Goal: Task Accomplishment & Management: Use online tool/utility

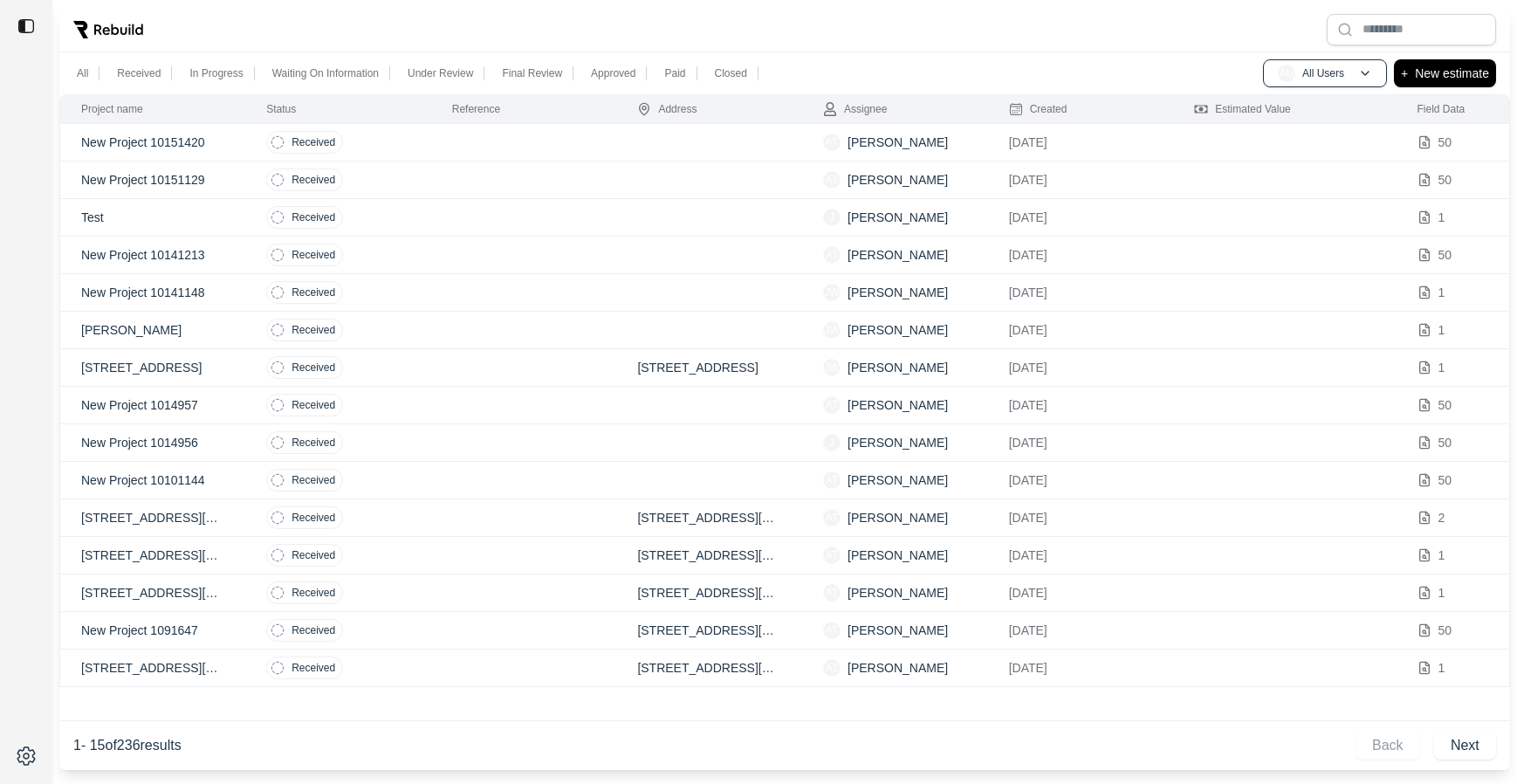
click at [524, 139] on td at bounding box center [524, 142] width 186 height 38
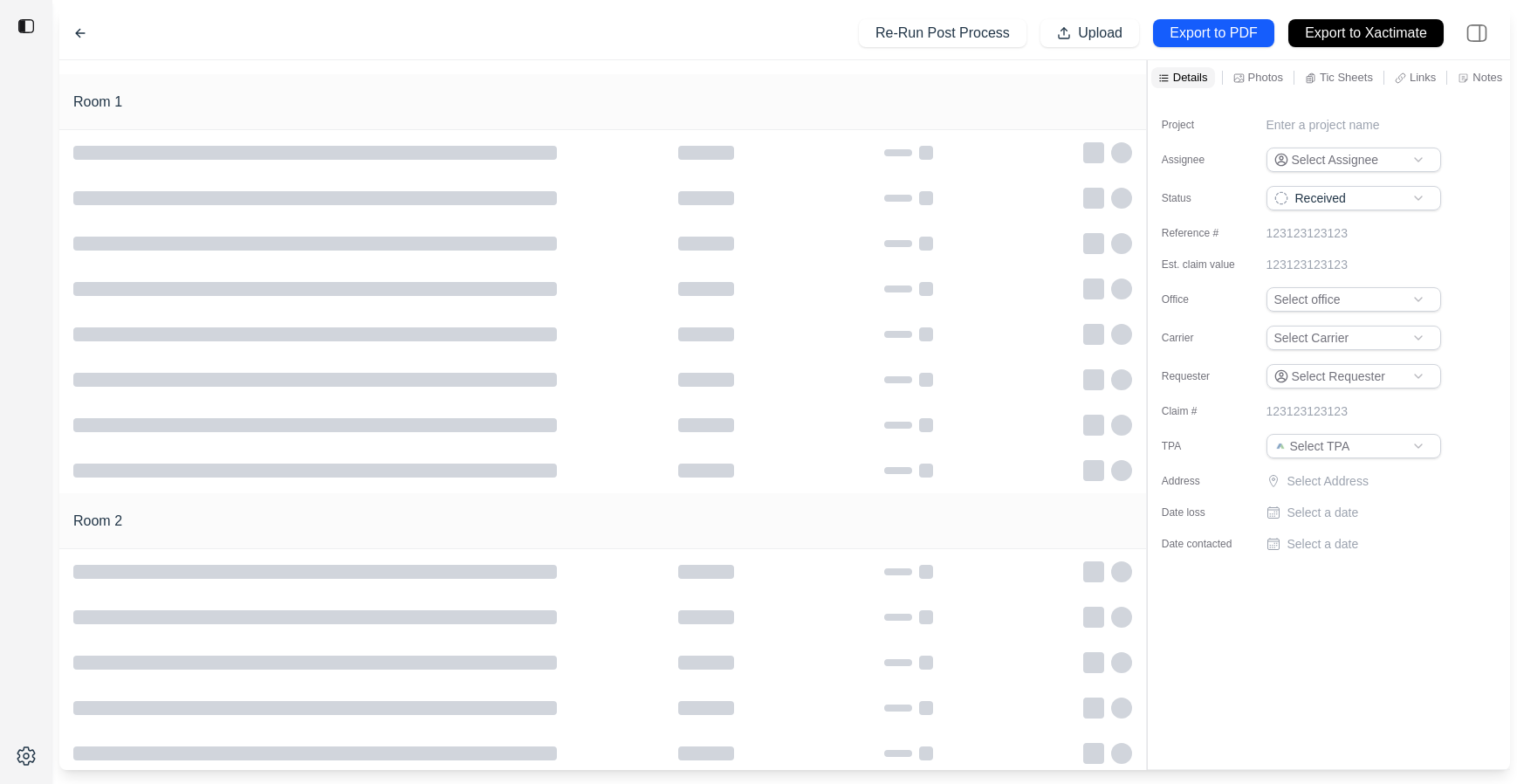
type input "**********"
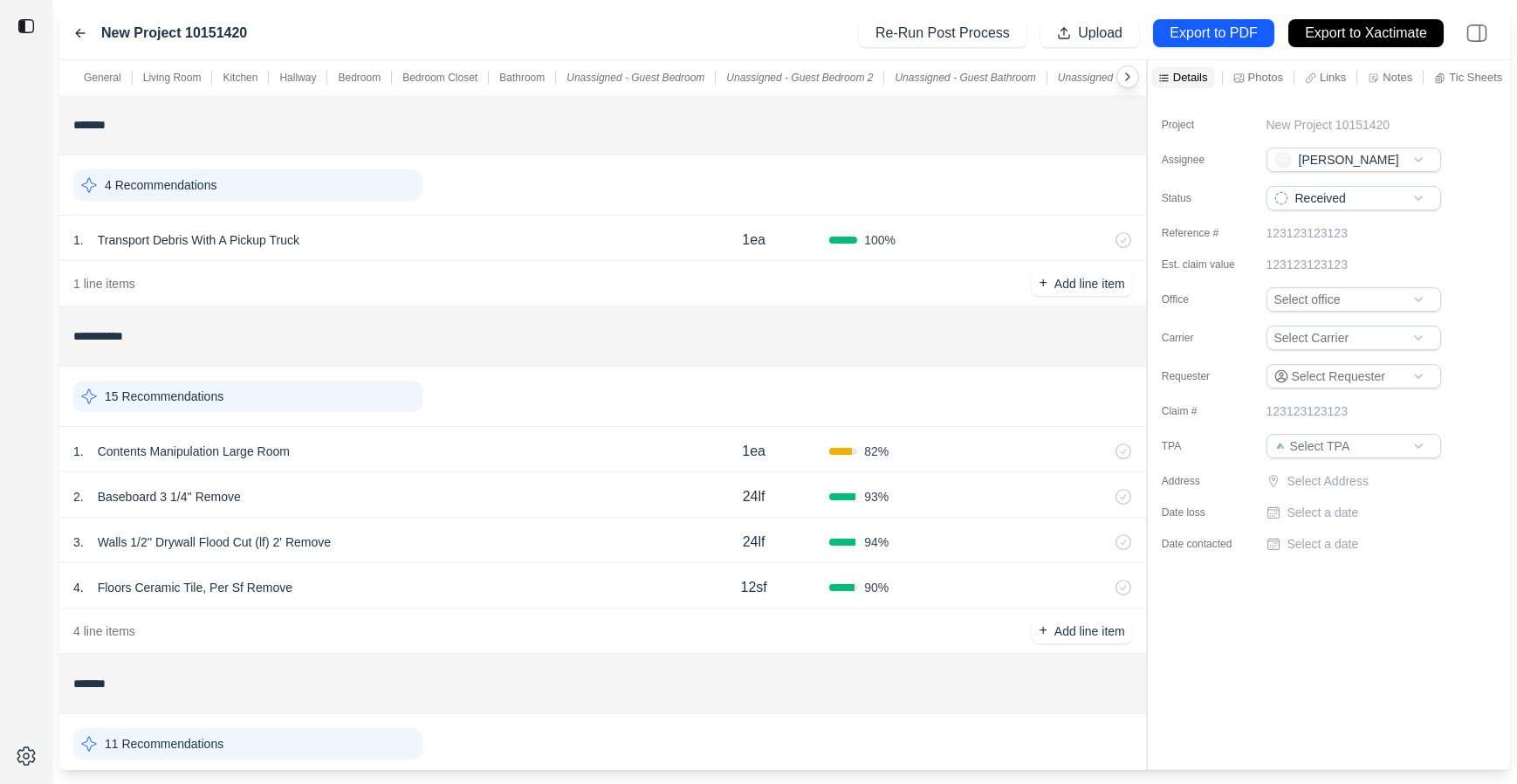
click at [488, 449] on div "1 . Contents Manipulation Large Room" at bounding box center [376, 451] width 605 height 24
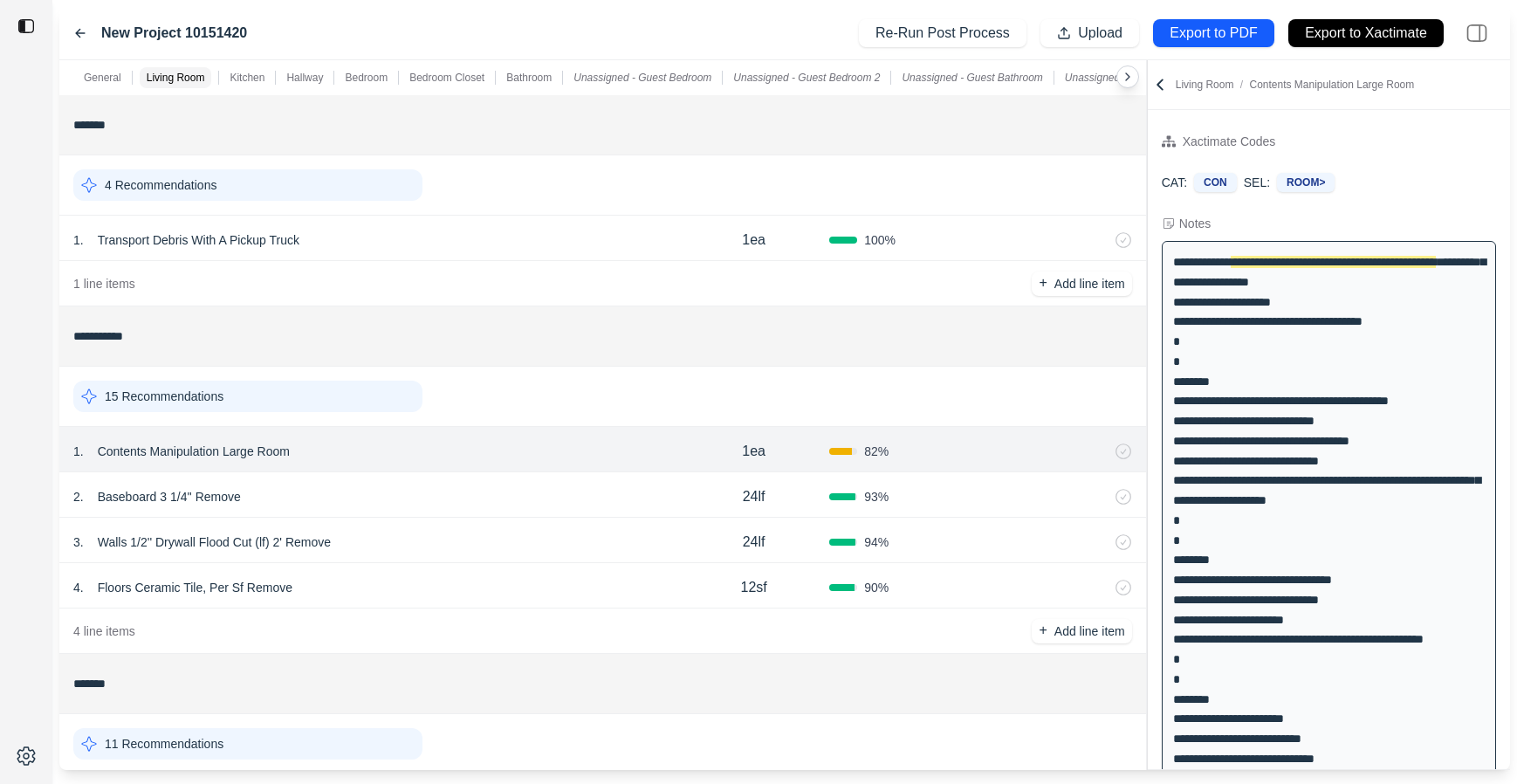
click at [477, 488] on div "2 . Baseboard 3 1/4'' Remove" at bounding box center [376, 496] width 605 height 24
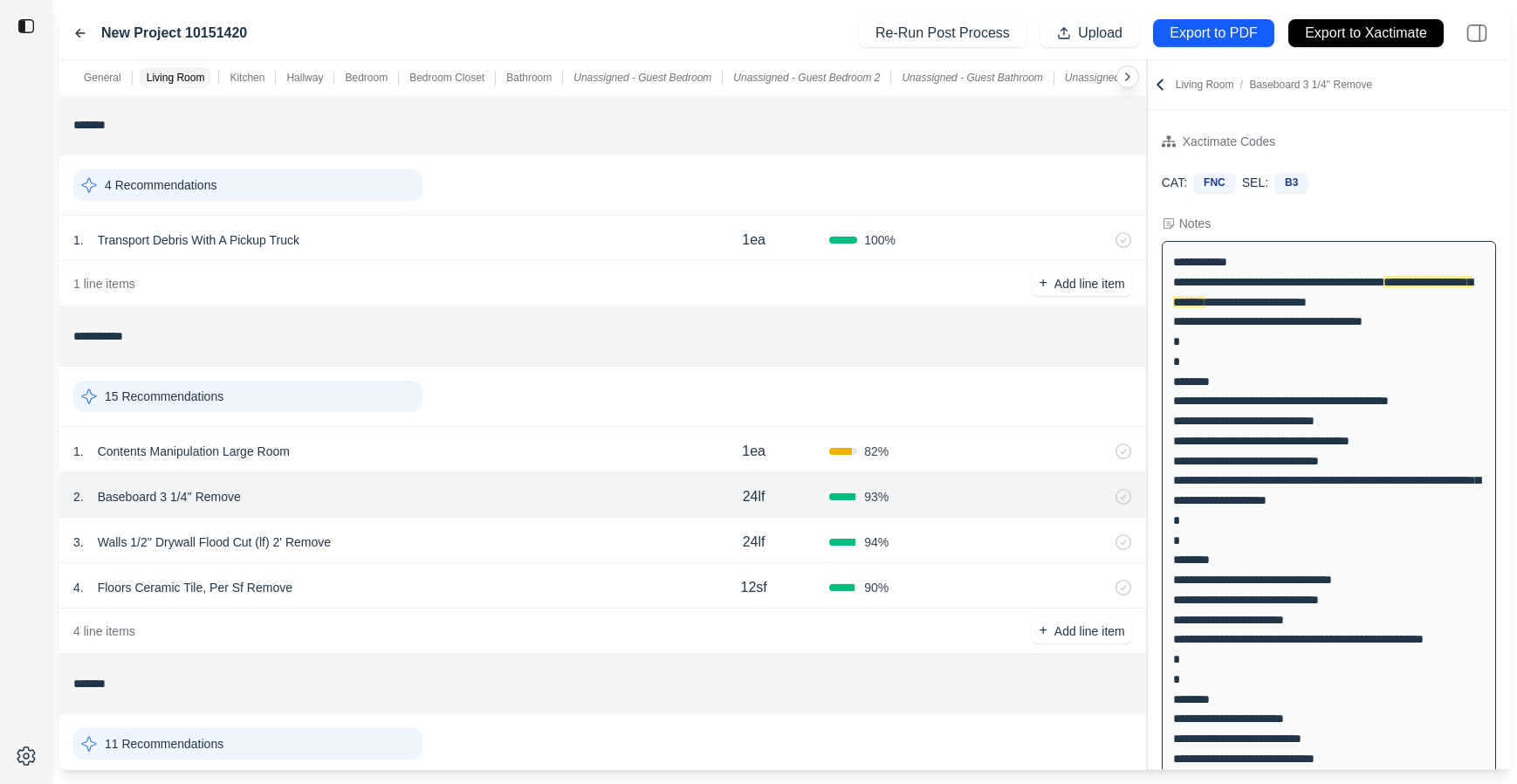
scroll to position [736, 0]
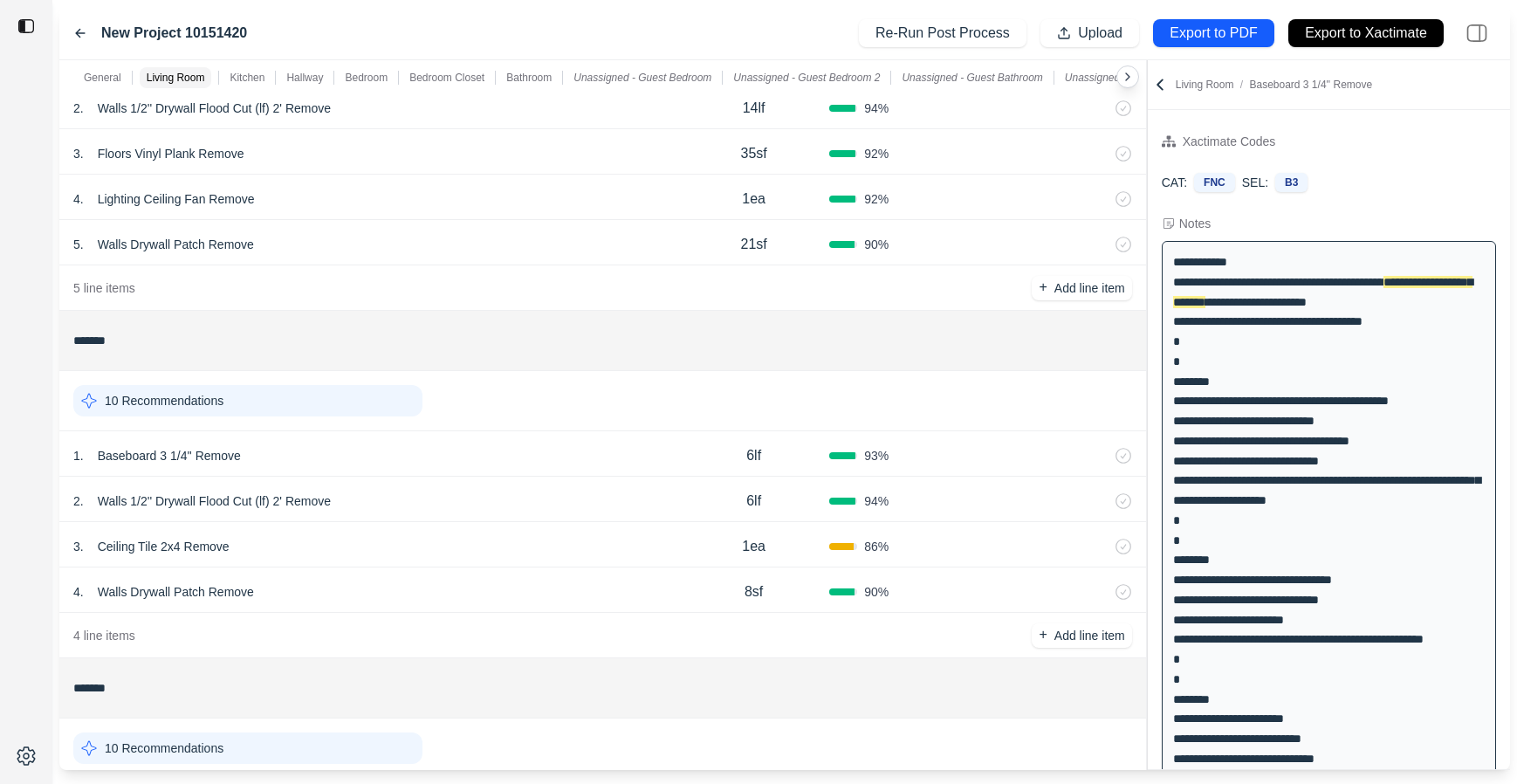
click at [485, 600] on div "4 . Walls Drywall Patch Remove" at bounding box center [376, 592] width 605 height 24
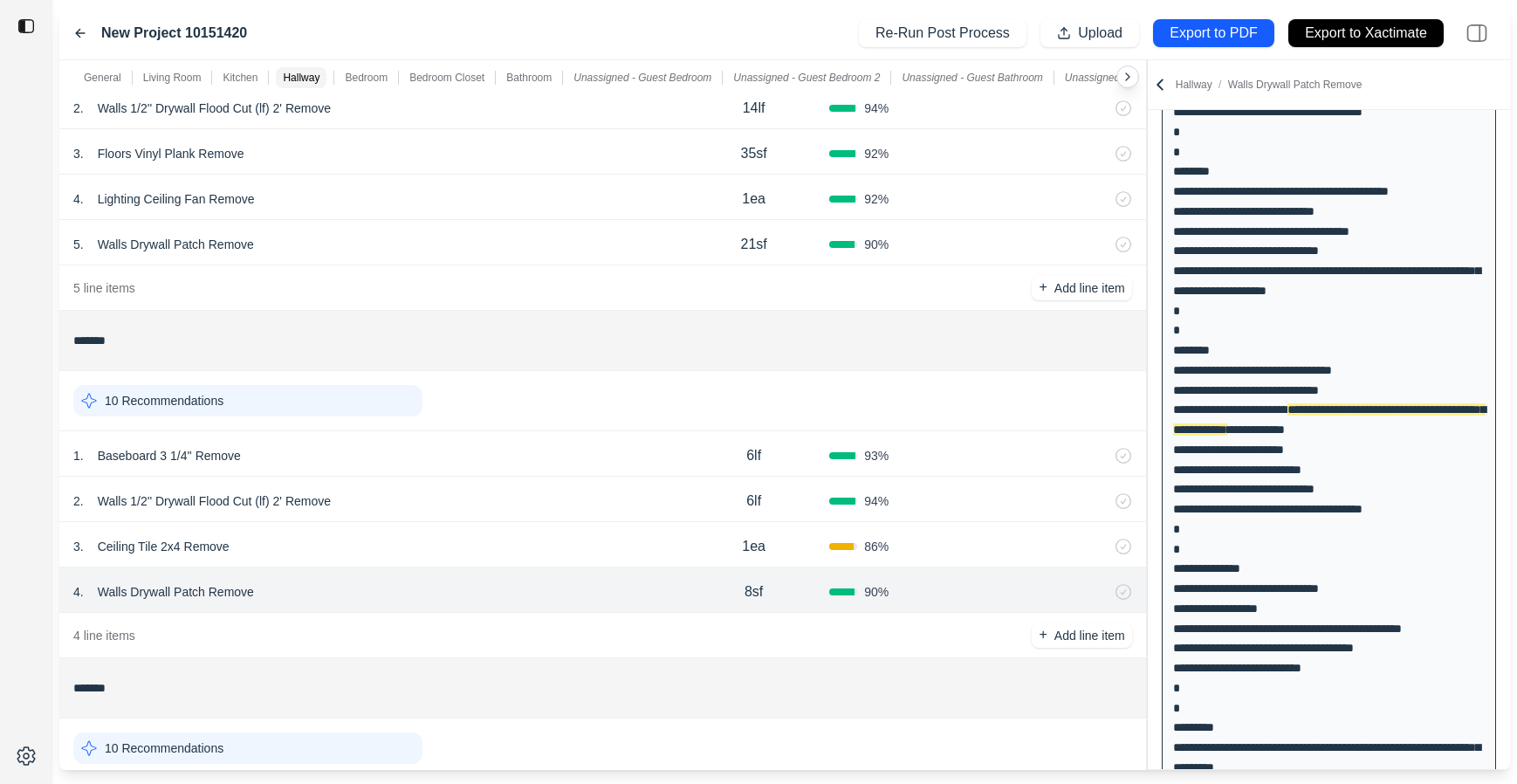
click at [485, 554] on div "3 . Ceiling Tile 2x4 Remove" at bounding box center [376, 546] width 605 height 24
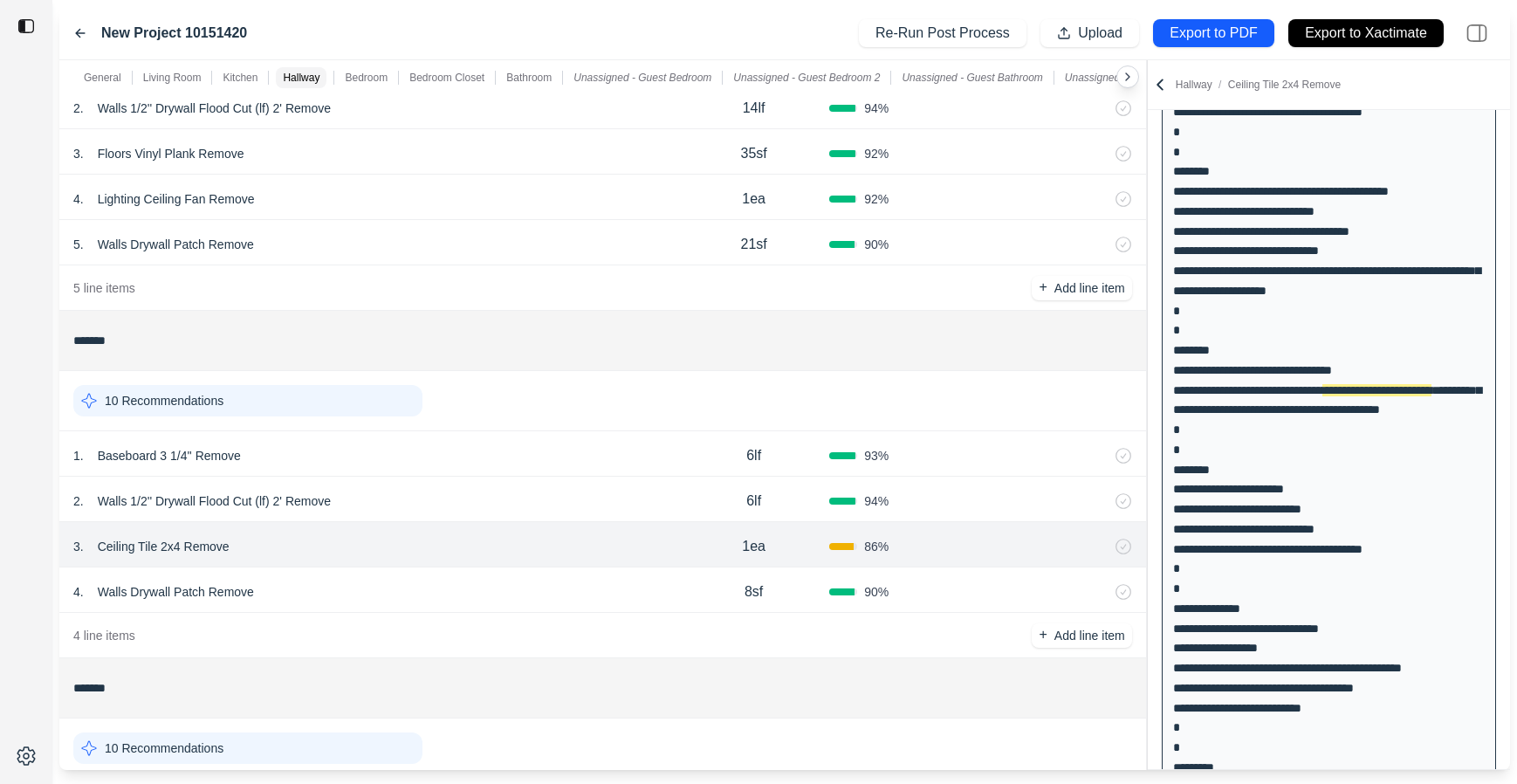
scroll to position [200, 0]
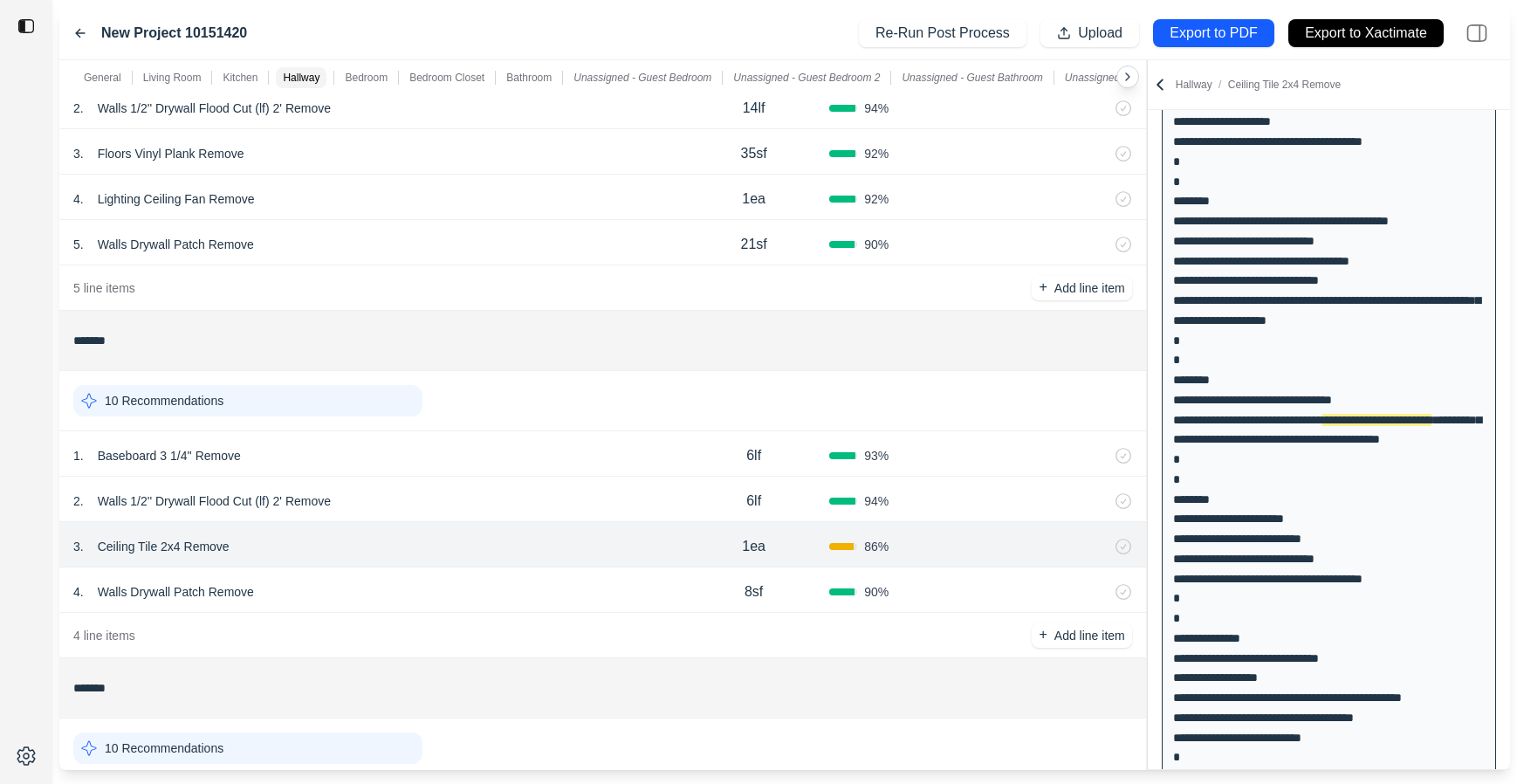
click at [485, 514] on div "2 . Walls 1/2'' Drywall Flood Cut (lf) 2' Remove 6lf 94 %" at bounding box center [602, 499] width 1087 height 45
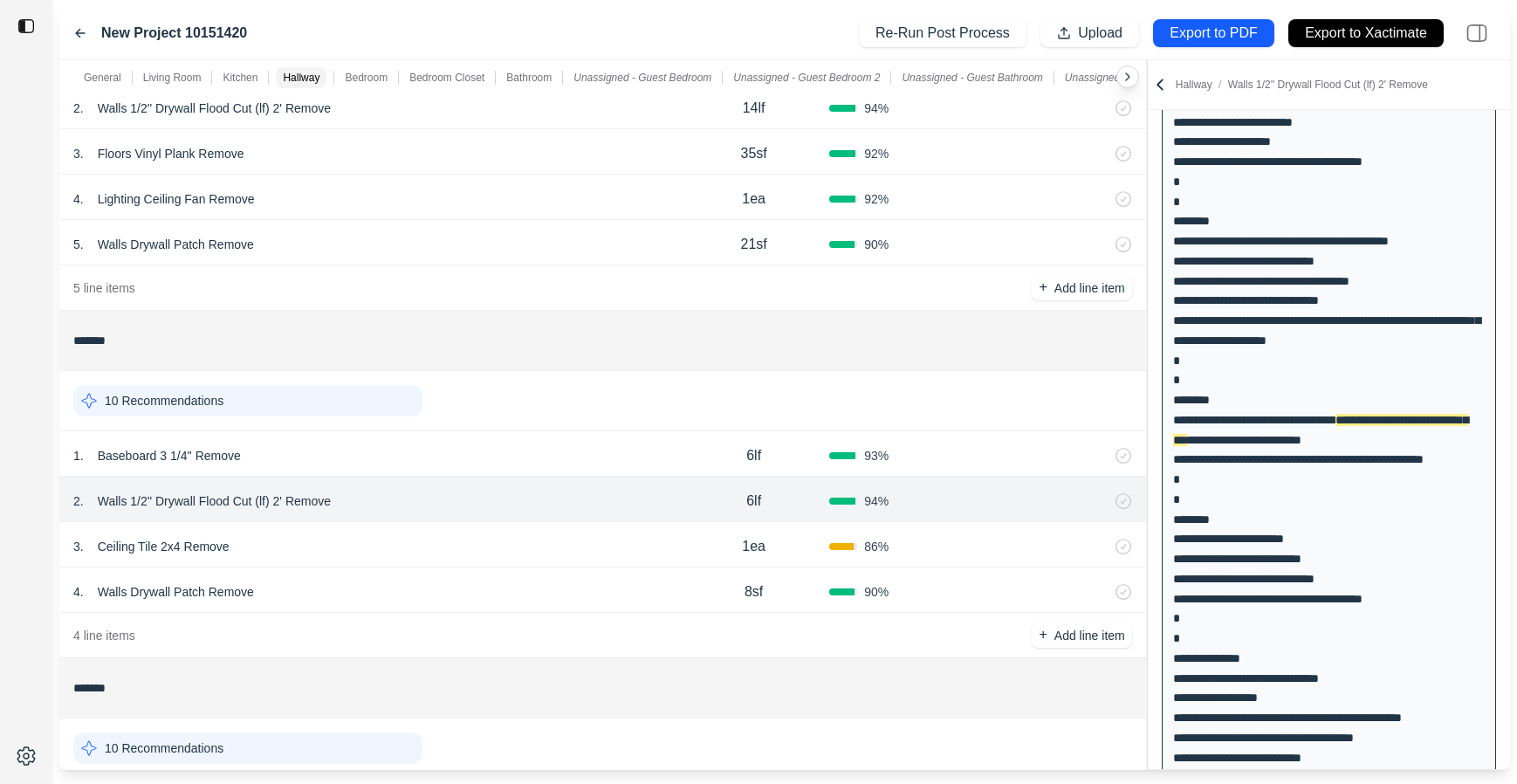
click at [487, 459] on div "1 . Baseboard 3 1/4'' Remove" at bounding box center [376, 455] width 605 height 24
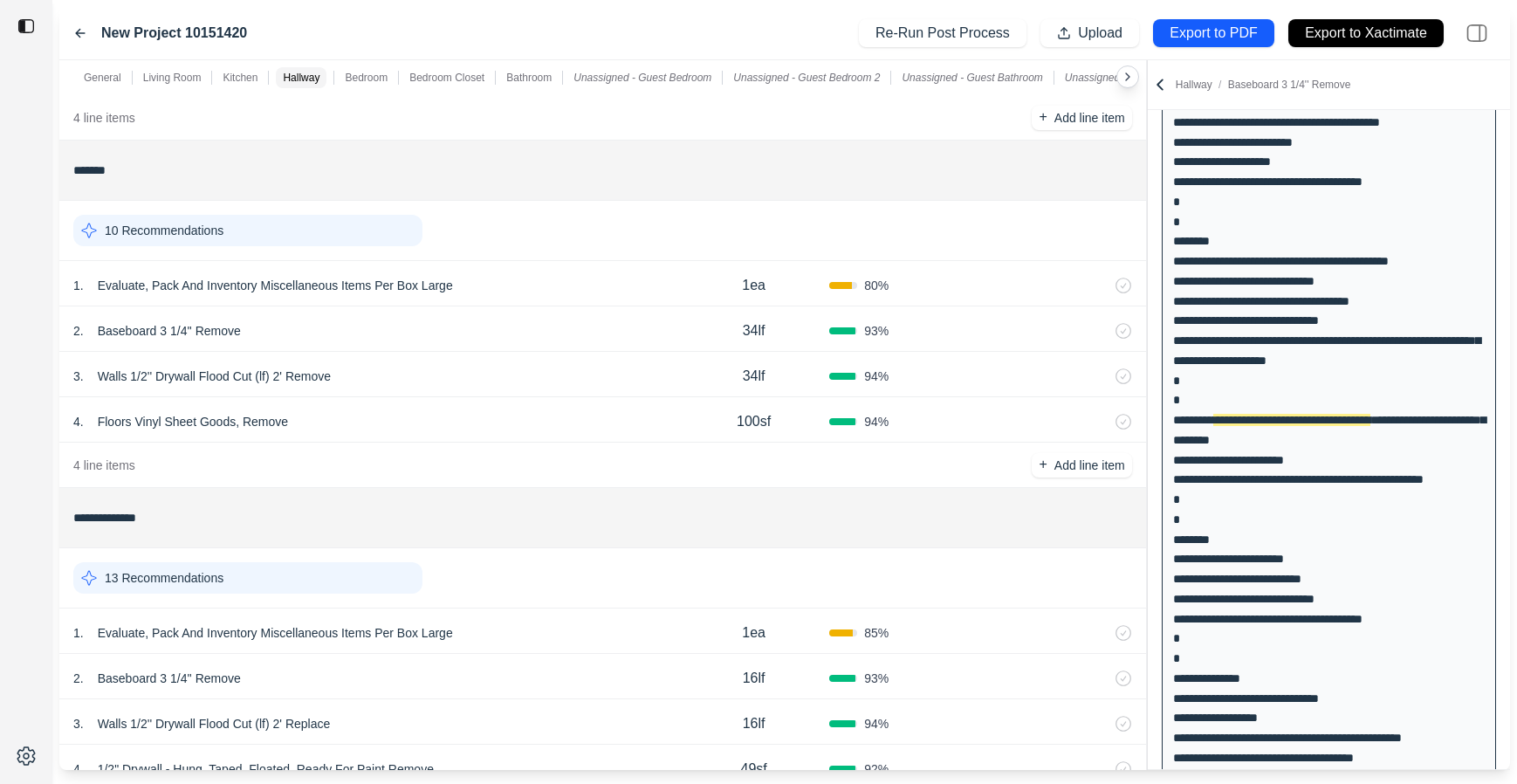
scroll to position [1416, 0]
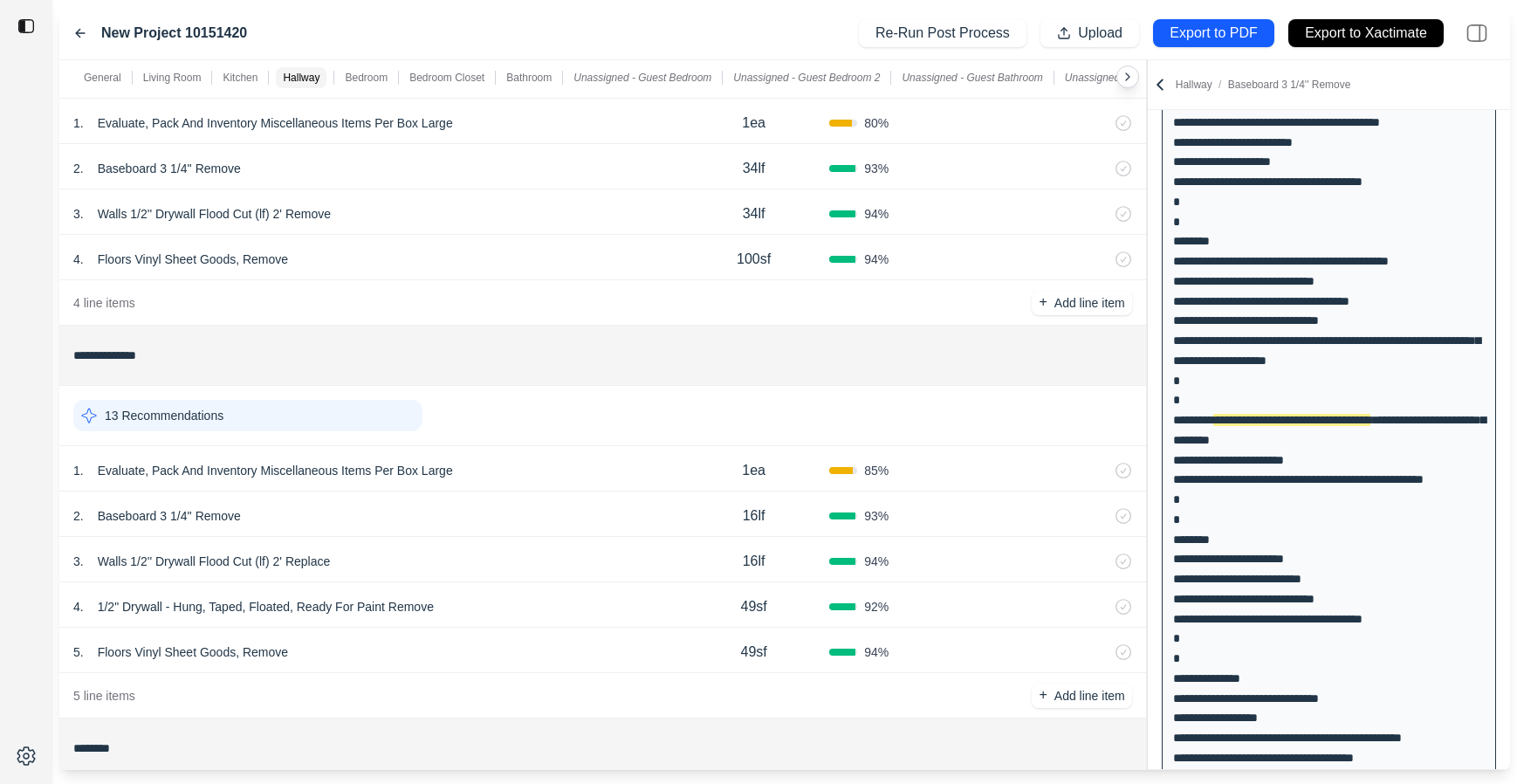
click at [88, 23] on div "New Project 10151420" at bounding box center [160, 33] width 174 height 21
click at [73, 29] on icon at bounding box center [80, 33] width 14 height 14
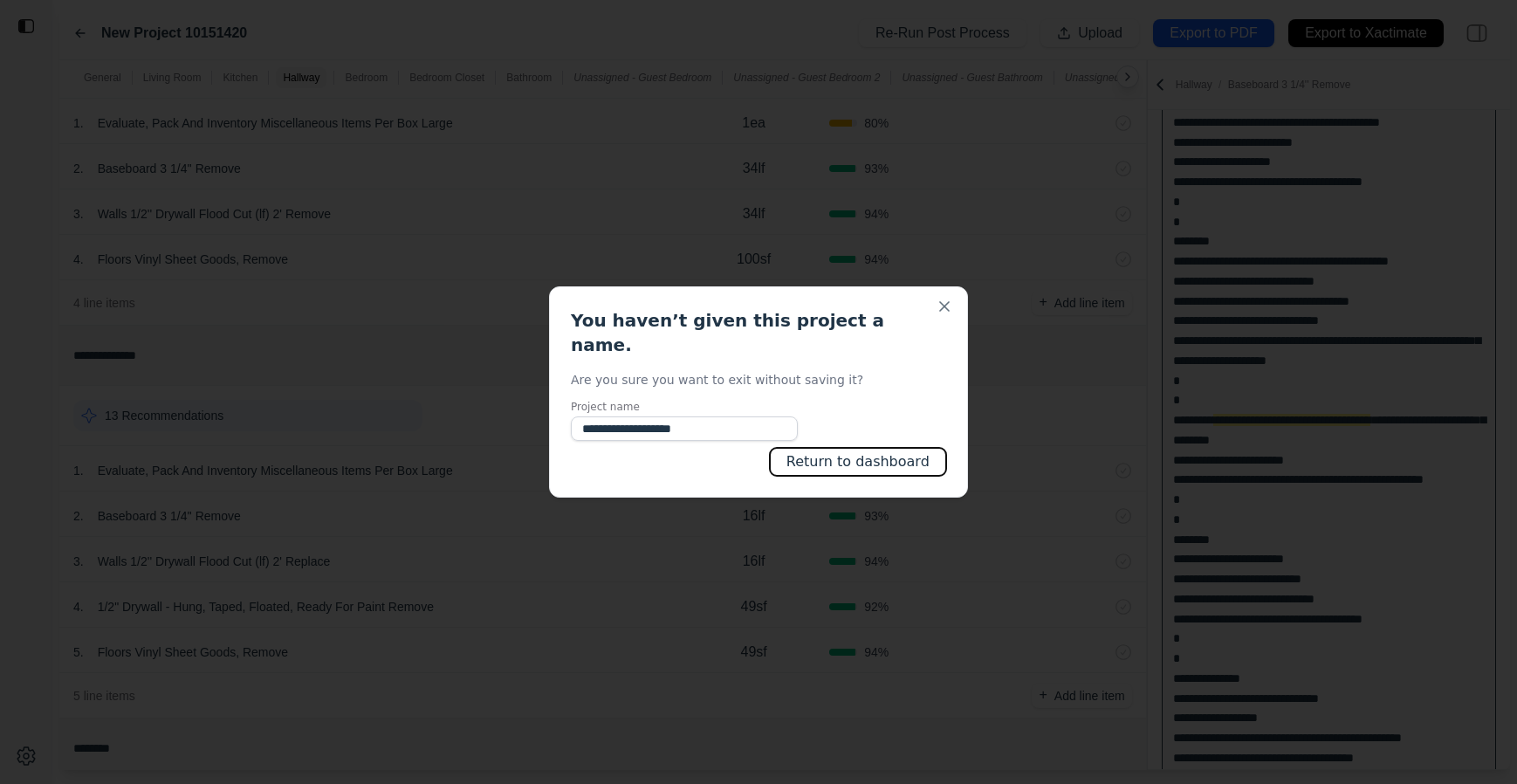
click at [795, 453] on button "Return to dashboard" at bounding box center [859, 461] width 177 height 28
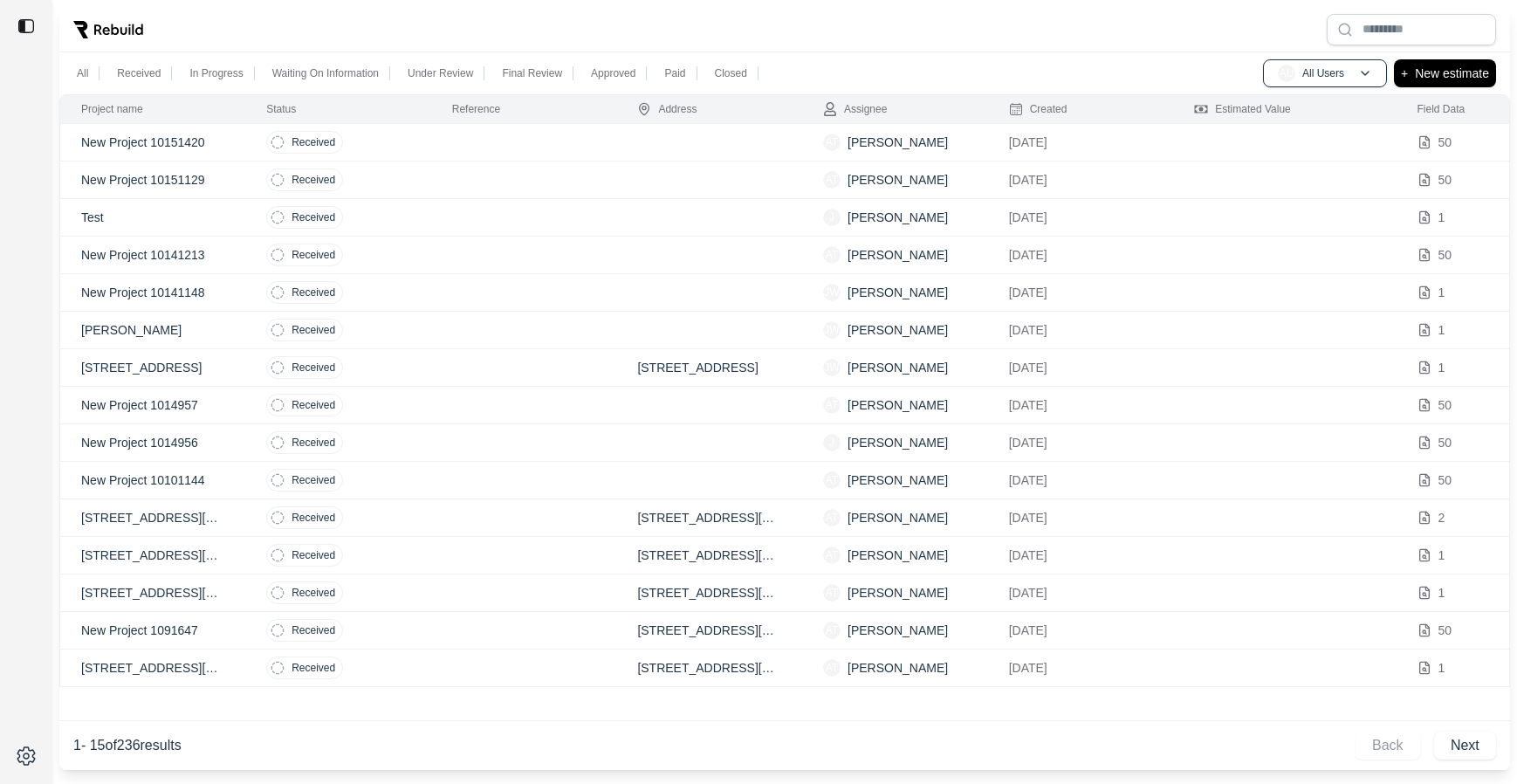
click at [398, 224] on td "Received" at bounding box center [338, 218] width 186 height 38
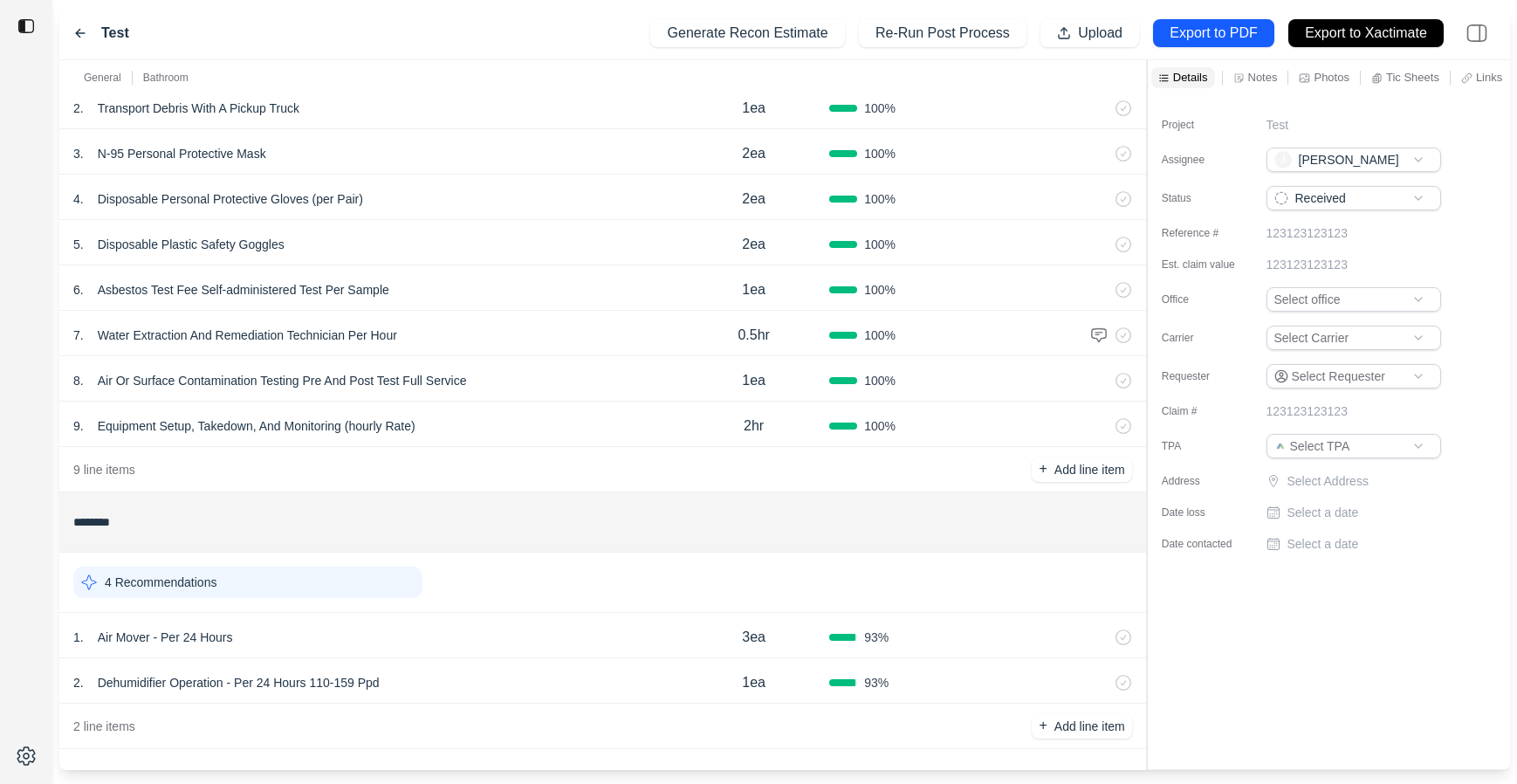
scroll to position [184, 0]
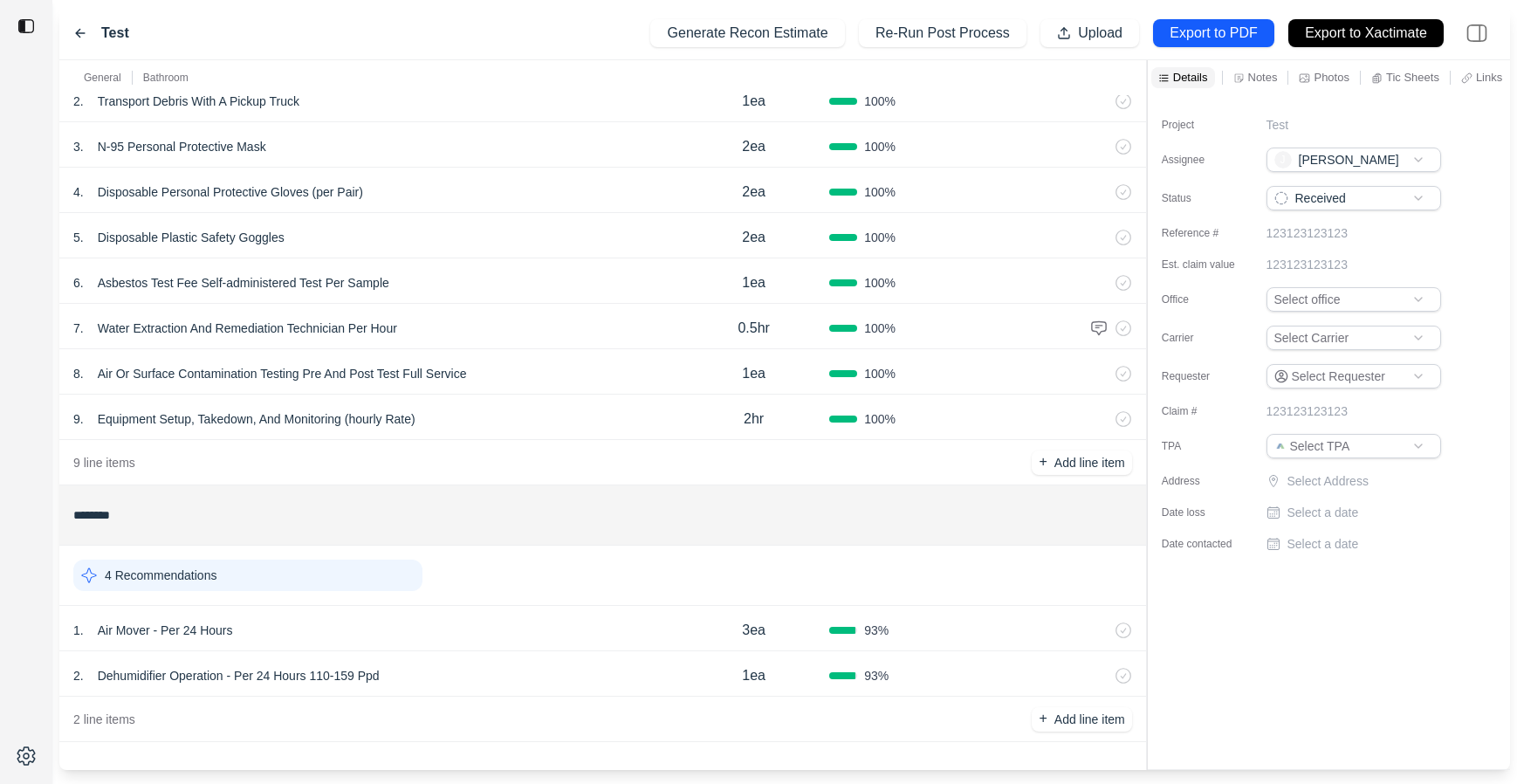
click at [497, 615] on div "1 . Air Mover - Per 24 Hours 3ea 93 %" at bounding box center [602, 628] width 1087 height 45
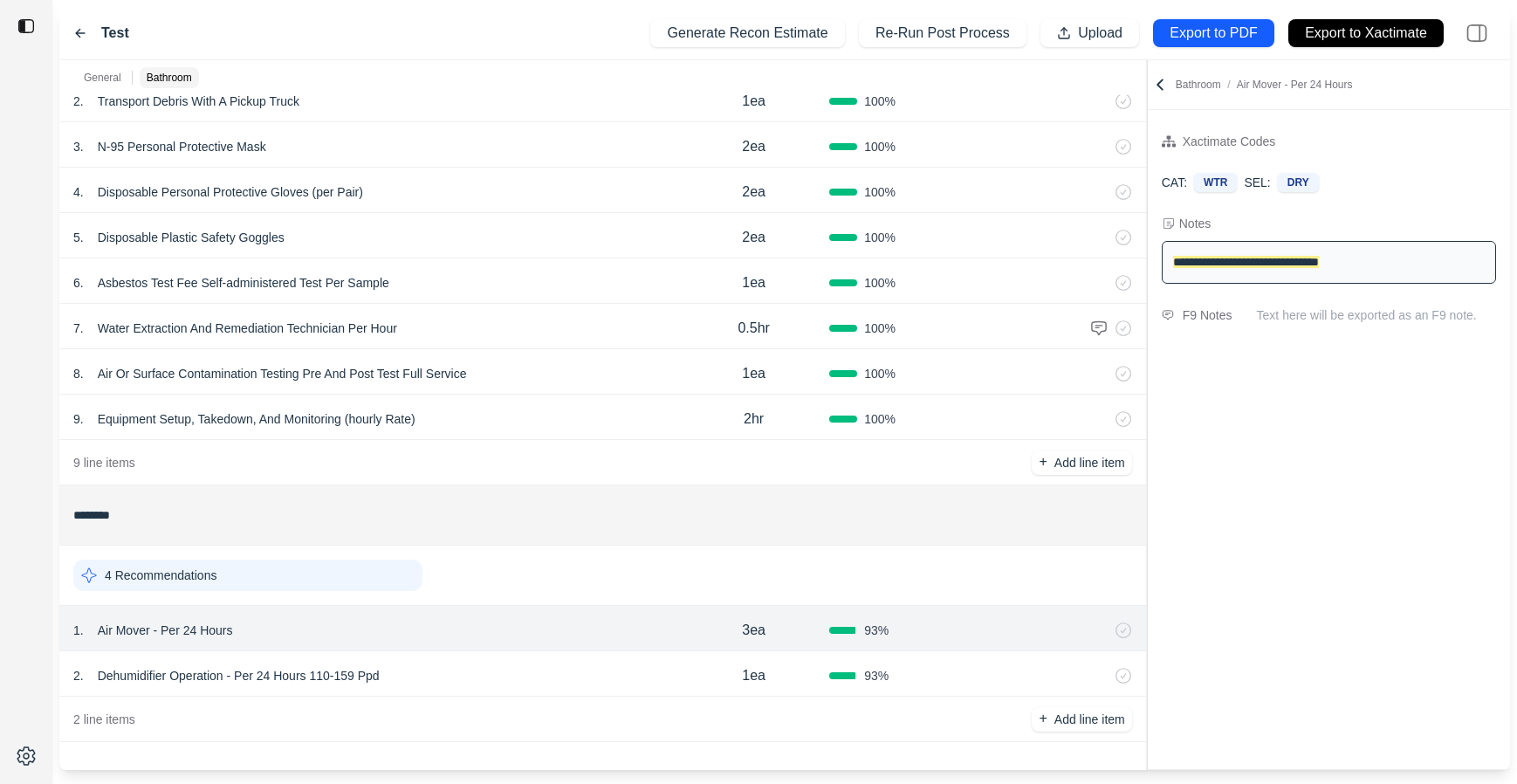
click at [1090, 215] on div "**********" at bounding box center [785, 415] width 1451 height 710
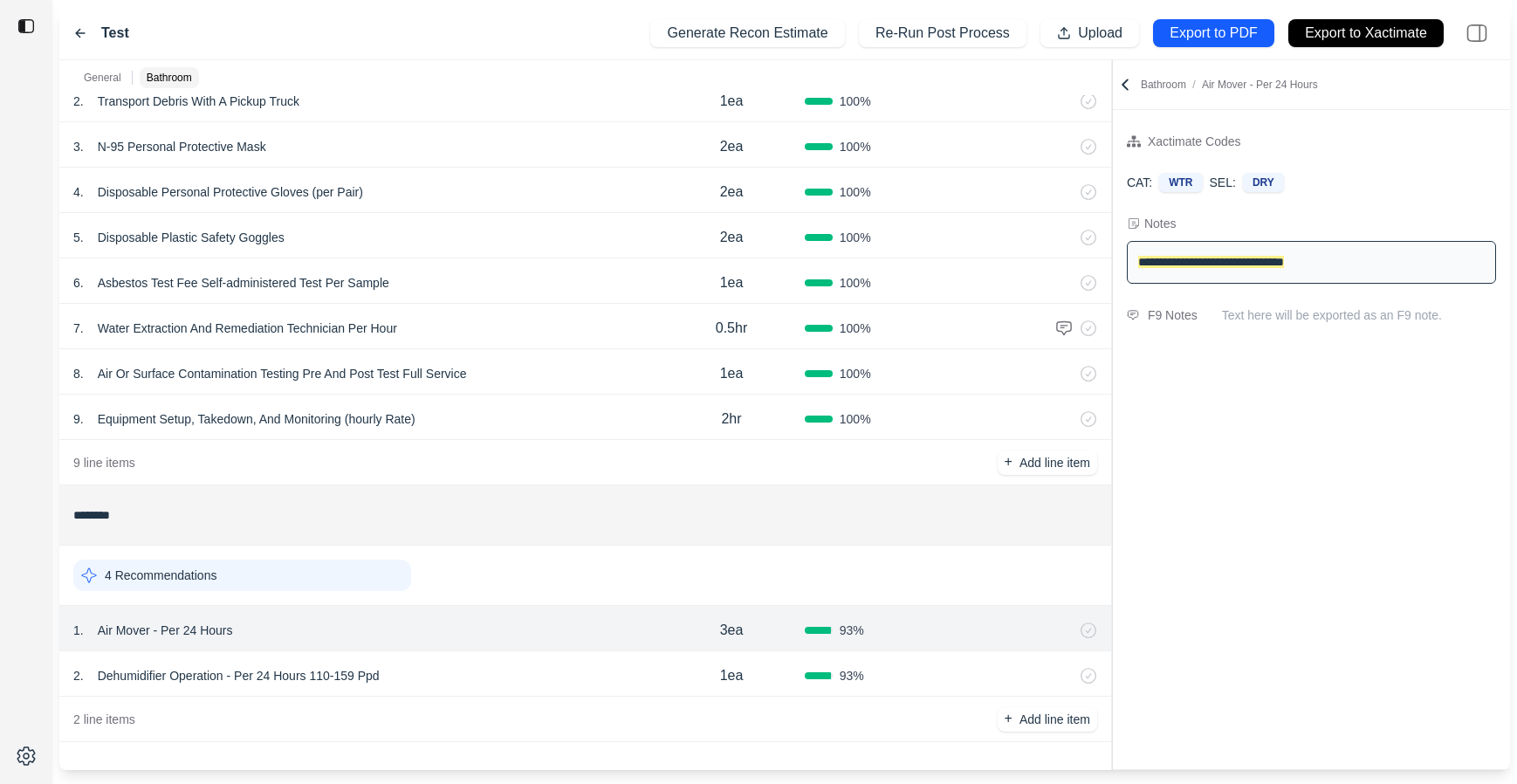
scroll to position [0, 0]
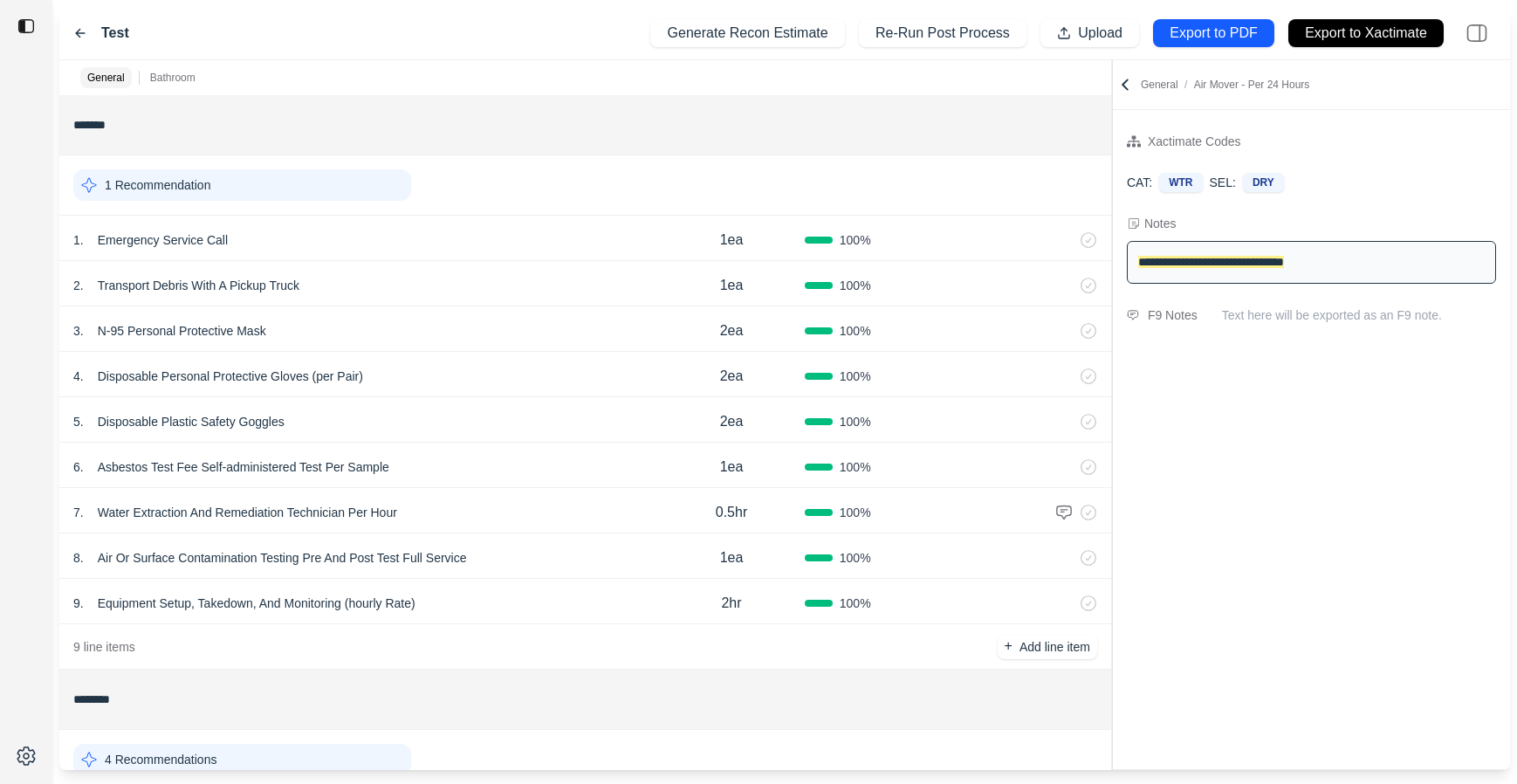
click at [84, 31] on icon at bounding box center [80, 33] width 14 height 14
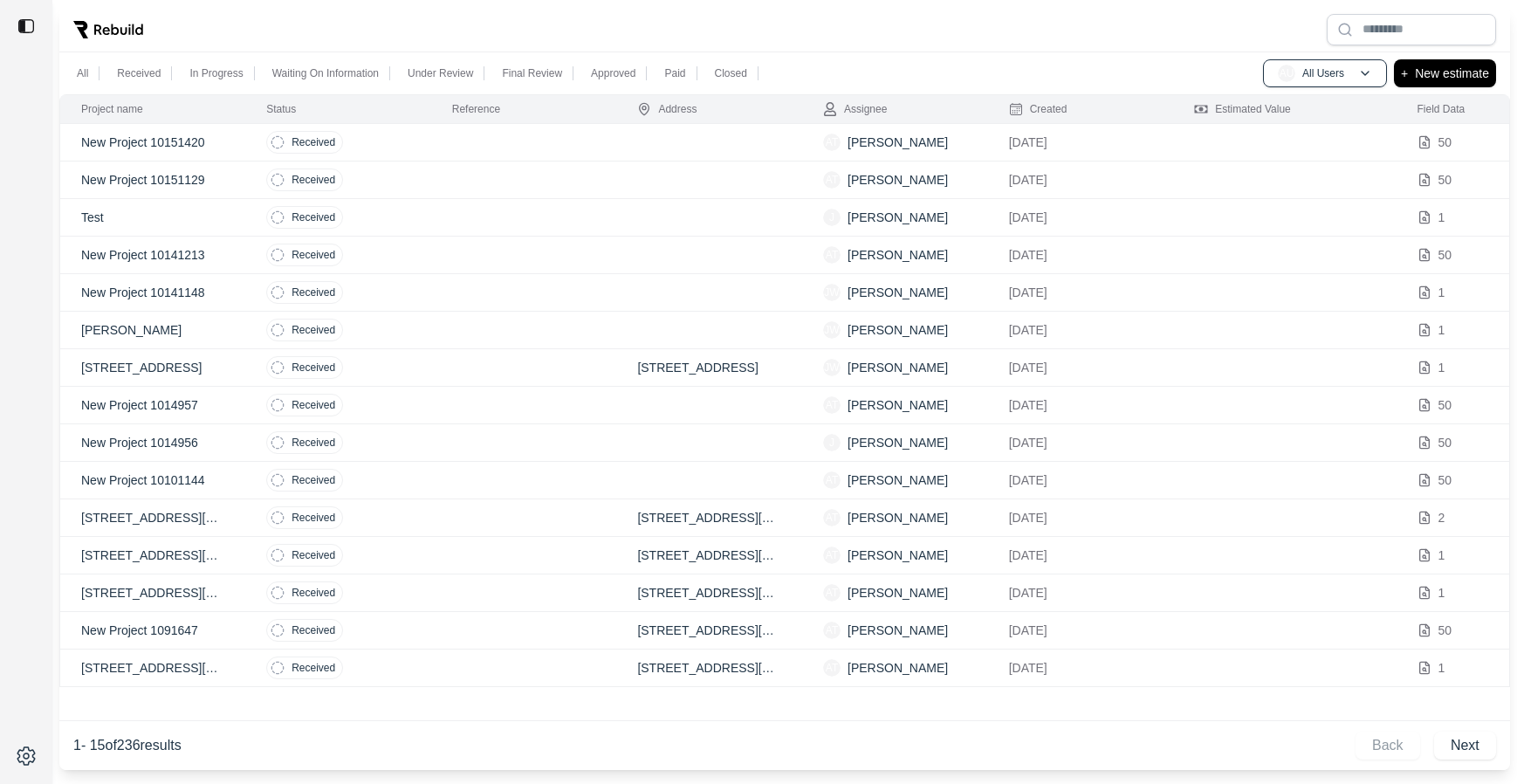
click at [502, 245] on td at bounding box center [524, 255] width 186 height 38
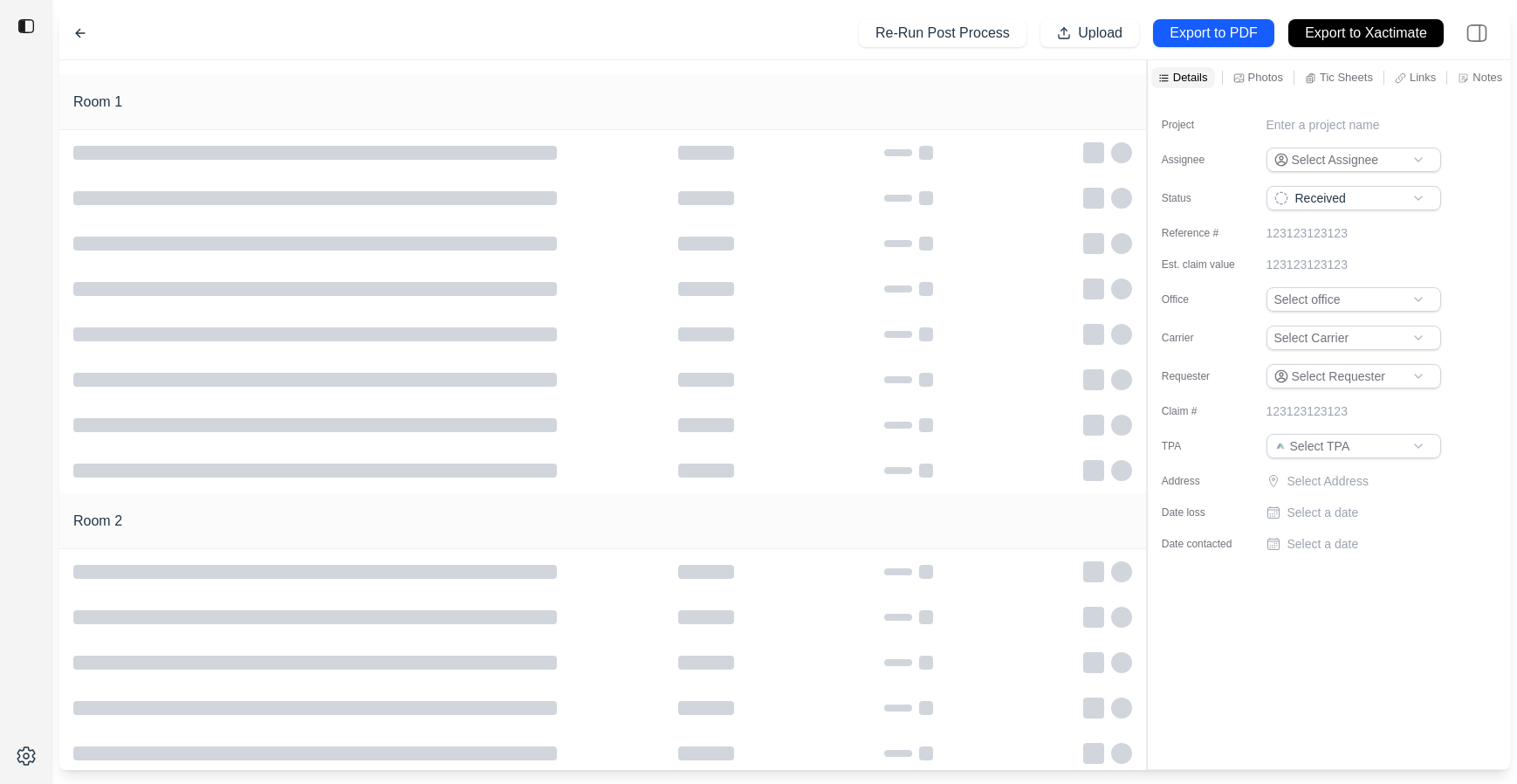
type input "**********"
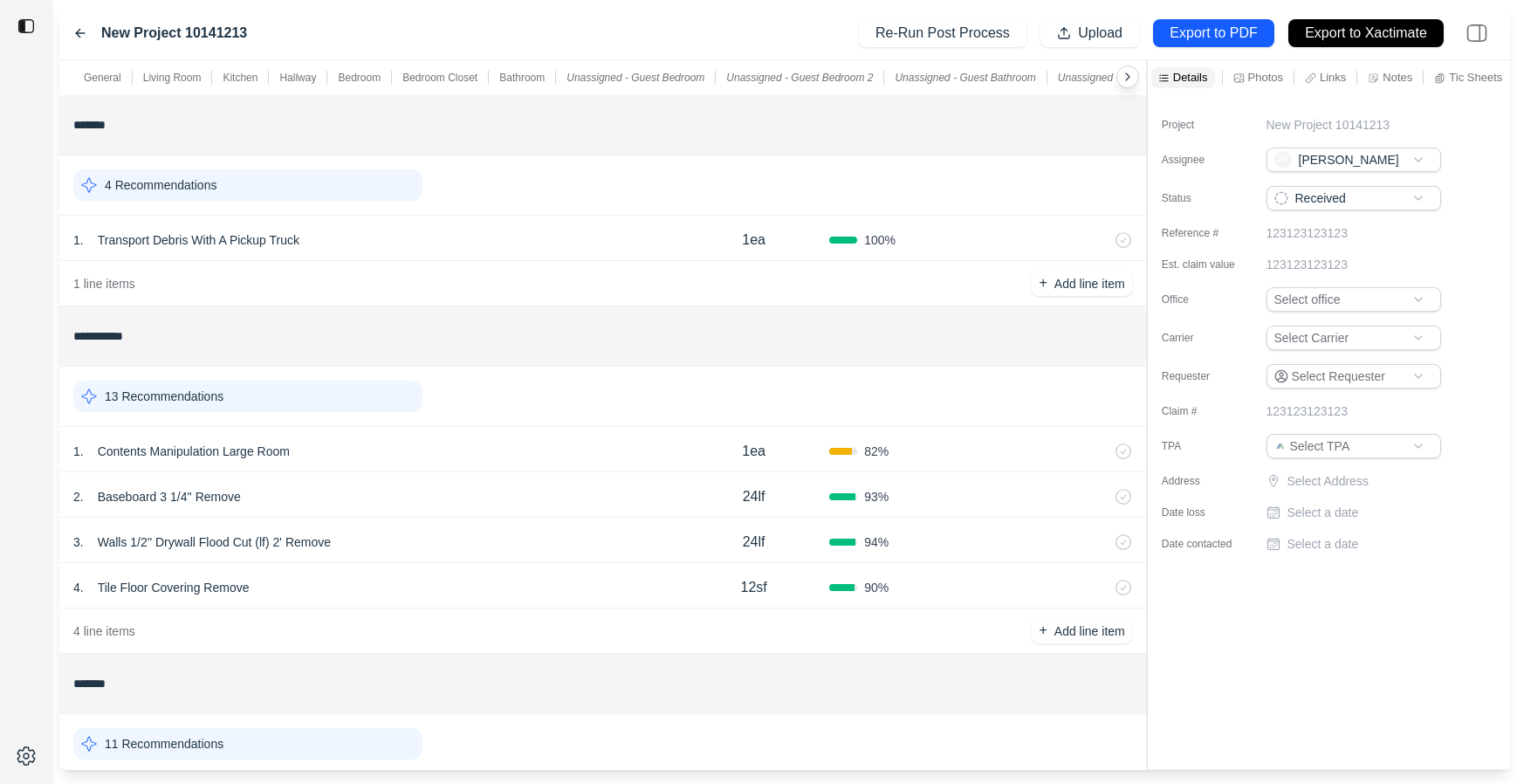
click at [80, 26] on icon at bounding box center [80, 33] width 14 height 14
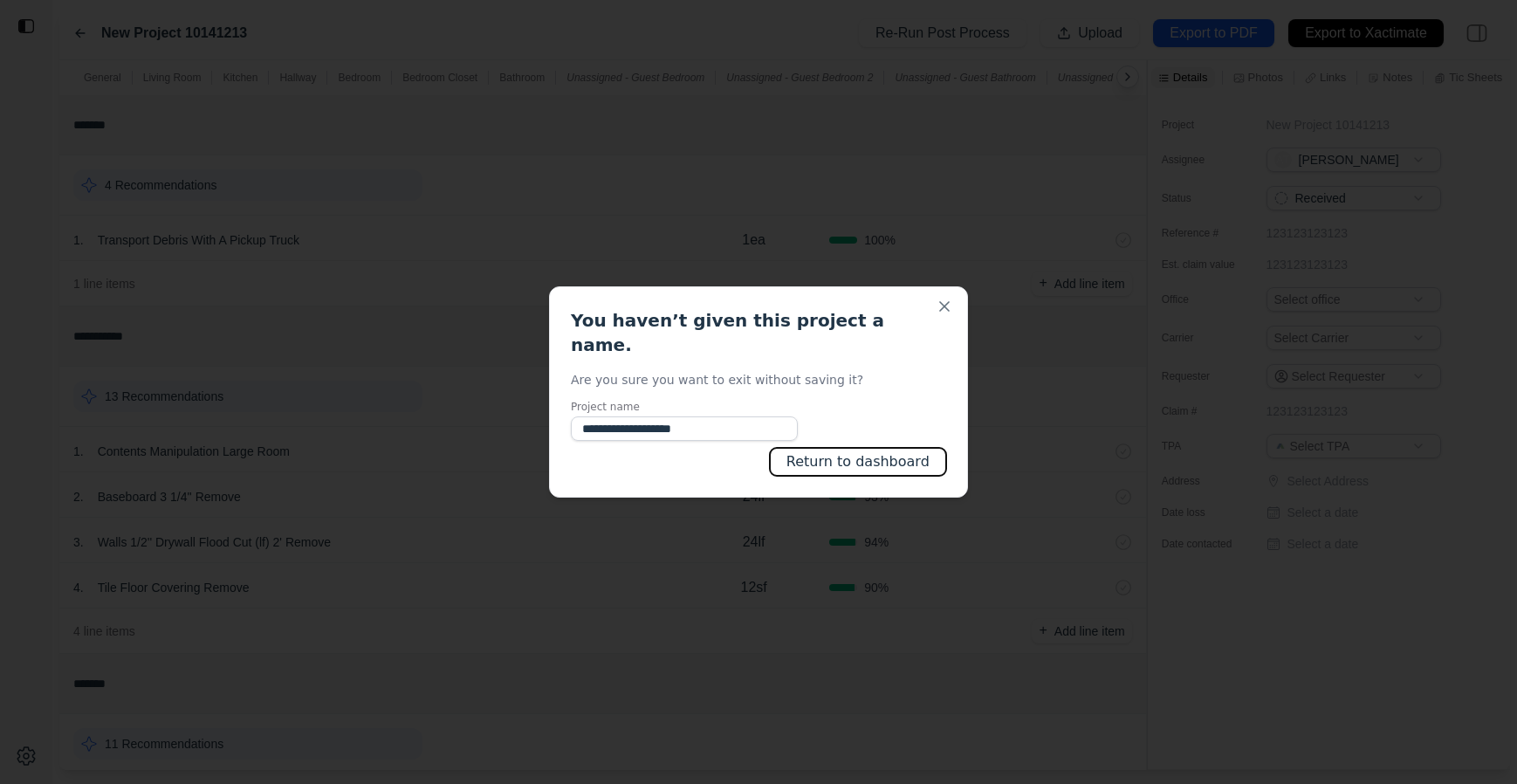
click at [814, 448] on button "Return to dashboard" at bounding box center [859, 461] width 177 height 28
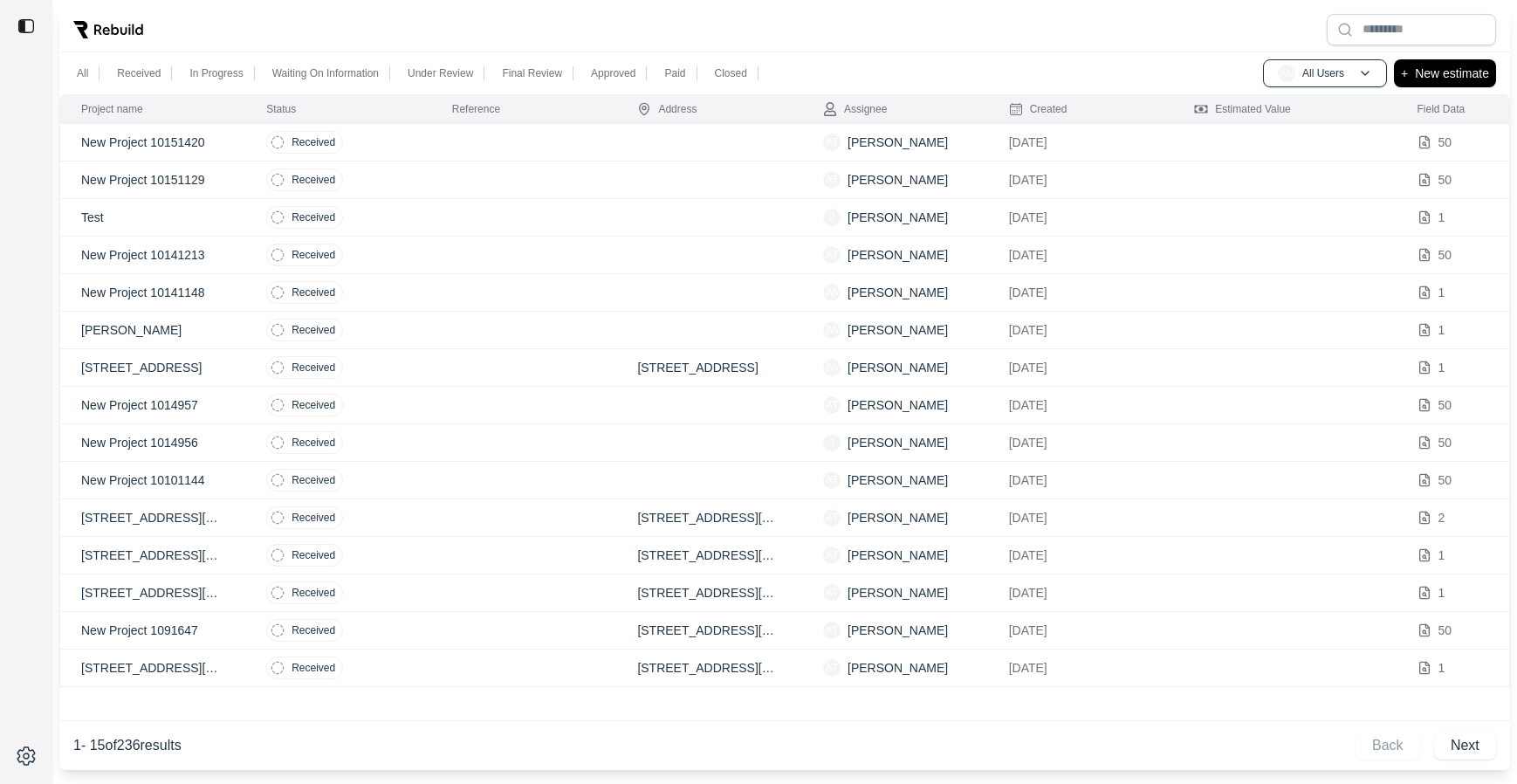
click at [485, 331] on td at bounding box center [524, 330] width 186 height 38
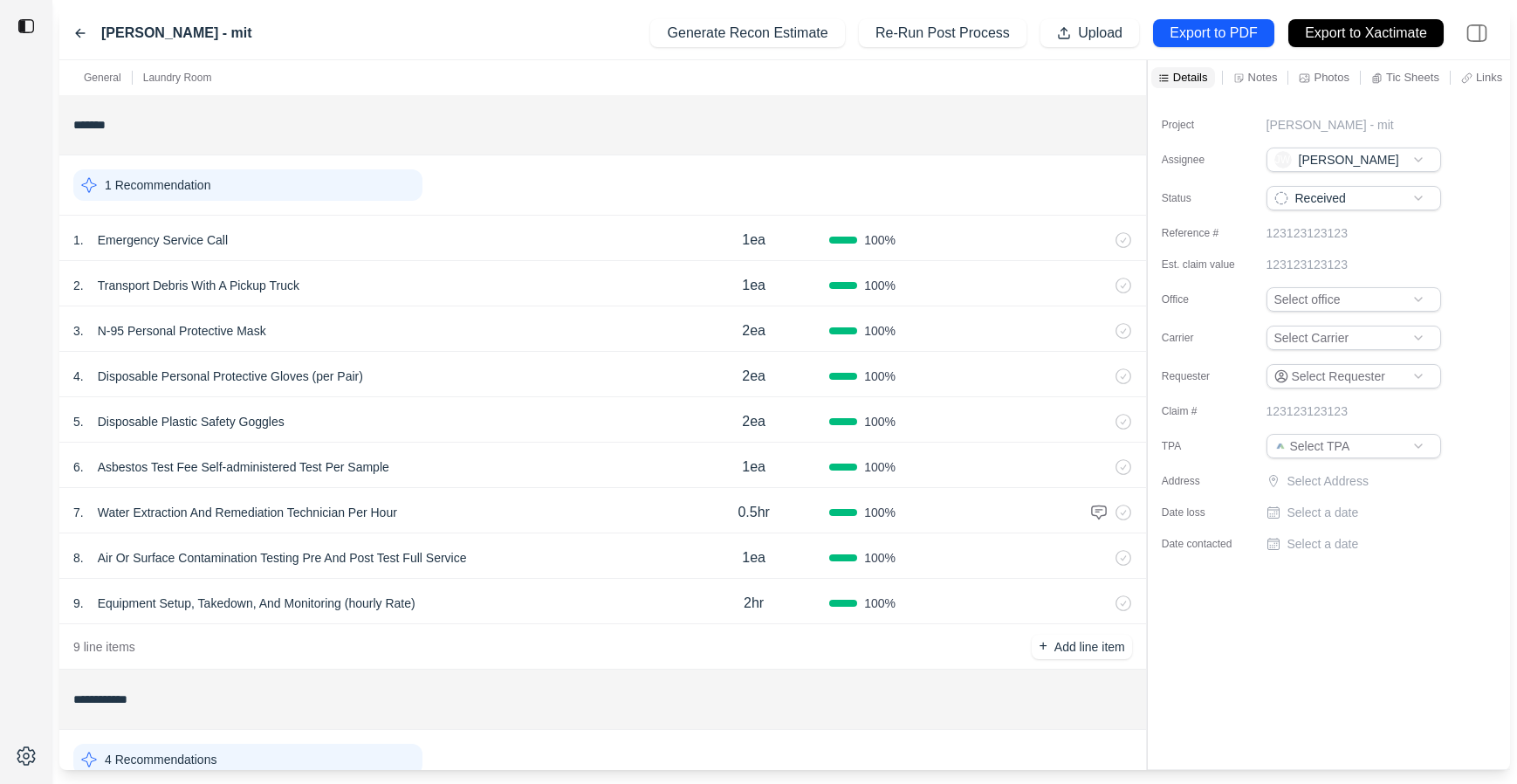
scroll to position [320, 0]
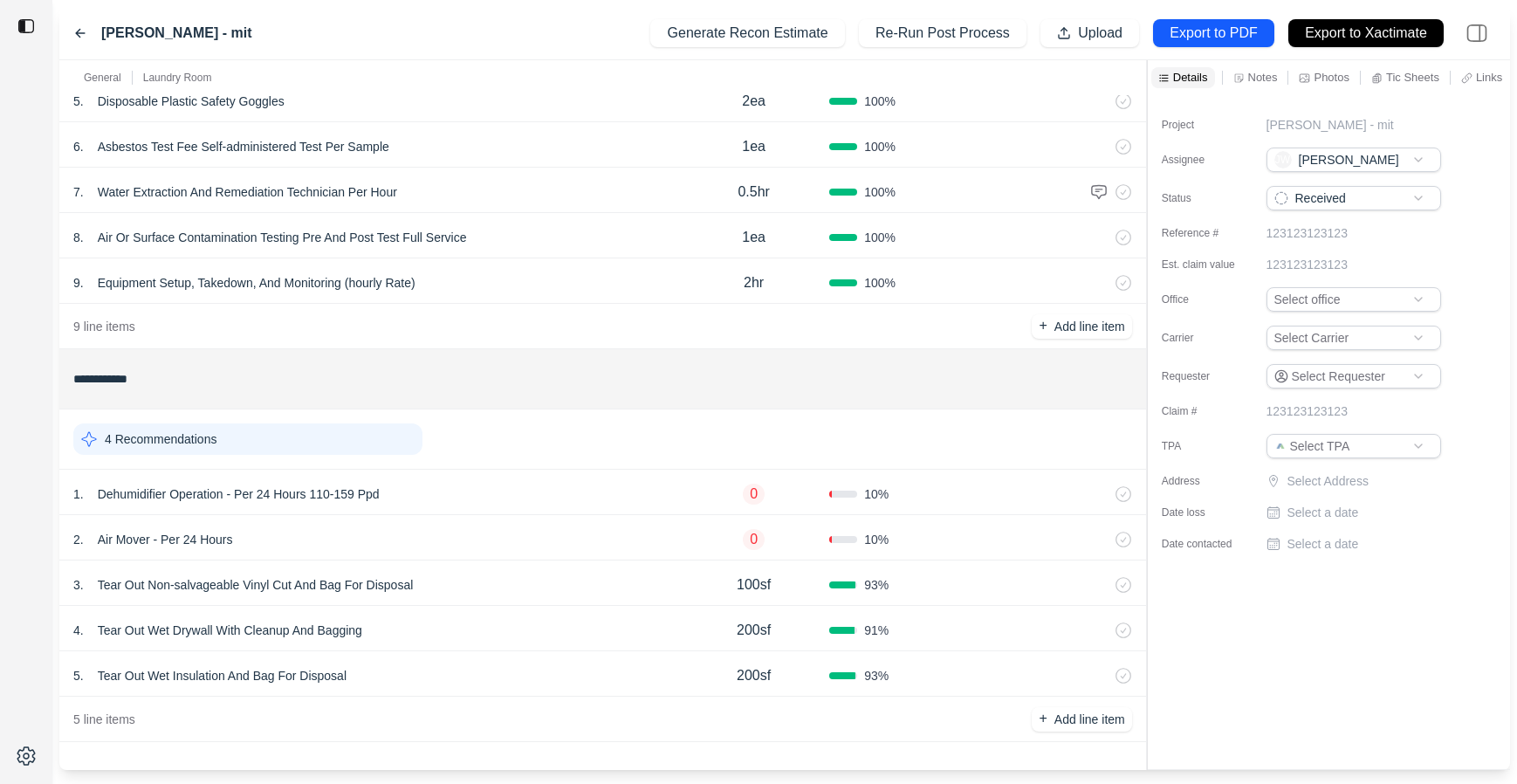
click at [506, 585] on div "3 . Tear Out Non-salvageable Vinyl Cut And Bag For Disposal" at bounding box center [376, 585] width 605 height 24
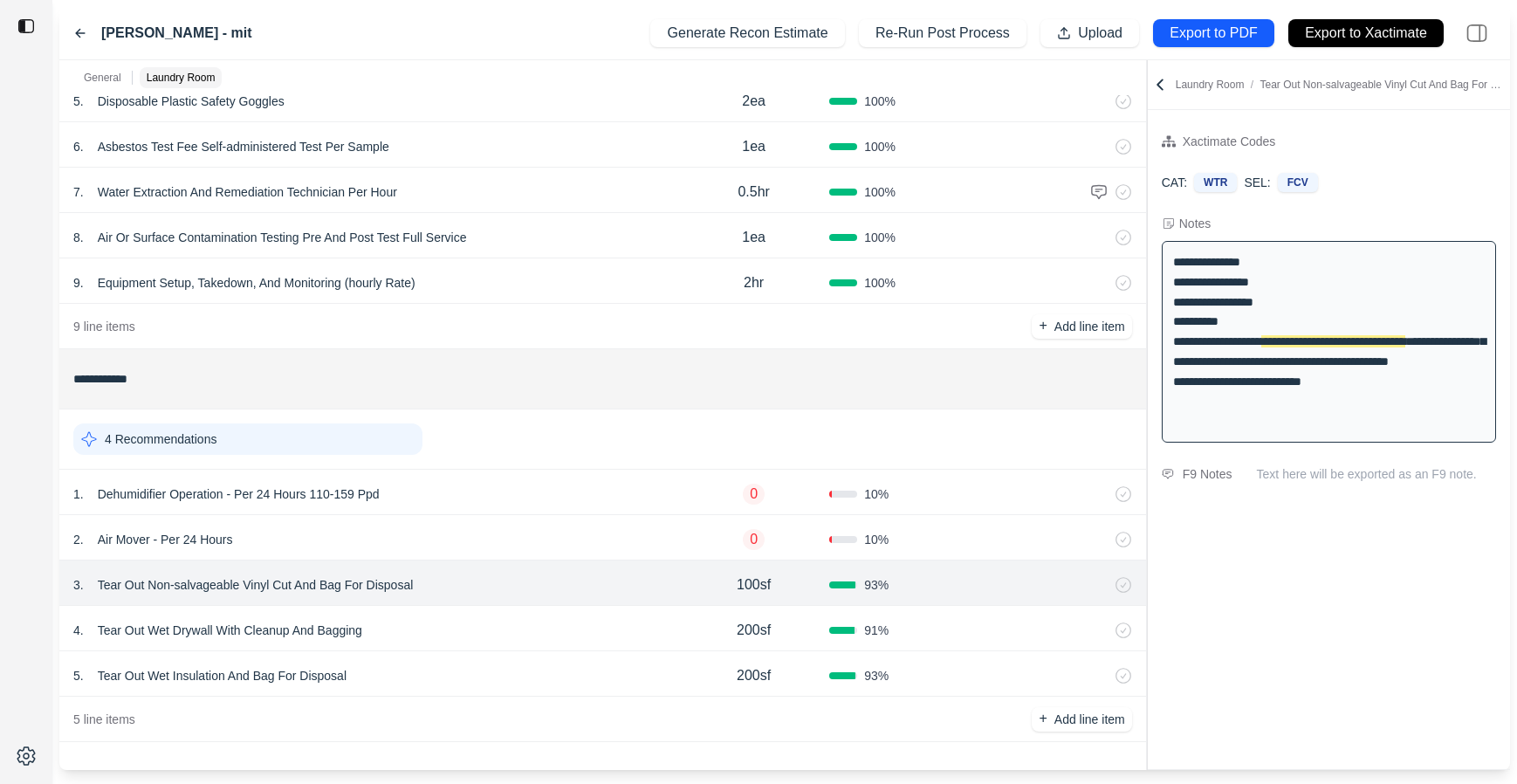
click at [513, 536] on div "2 . Air Mover - Per 24 Hours" at bounding box center [376, 539] width 605 height 24
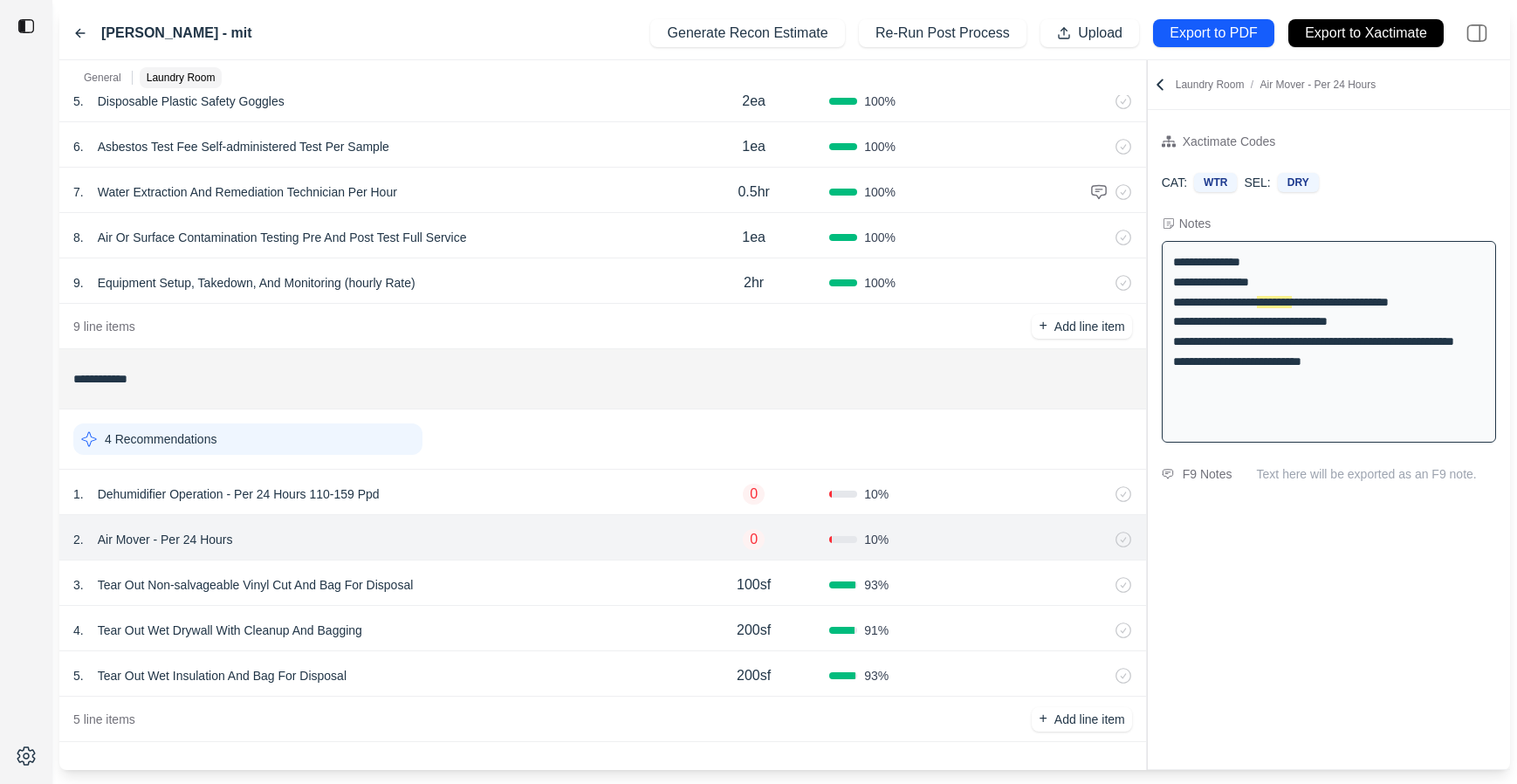
click at [78, 36] on icon at bounding box center [80, 33] width 9 height 8
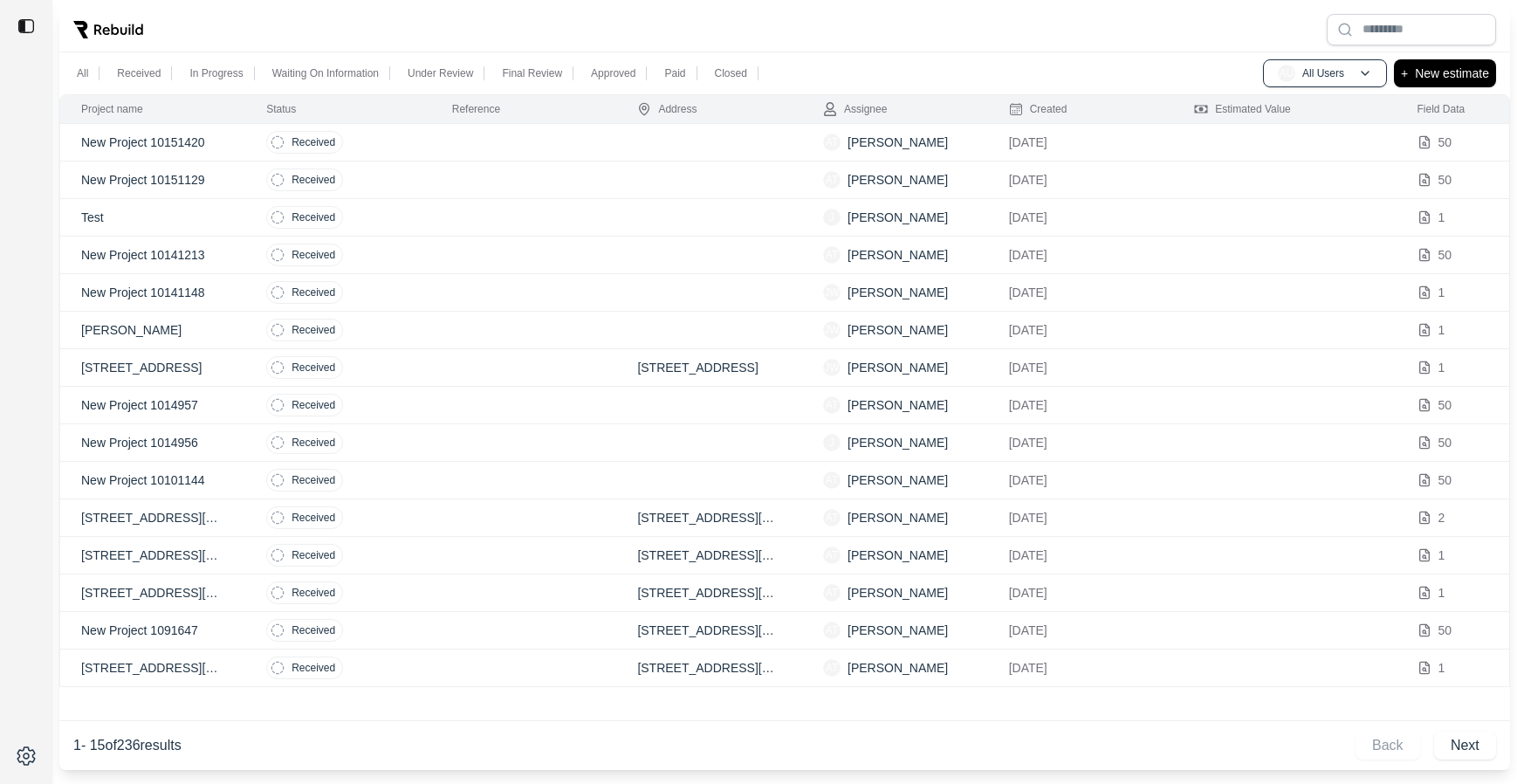
click at [498, 288] on td at bounding box center [524, 293] width 186 height 38
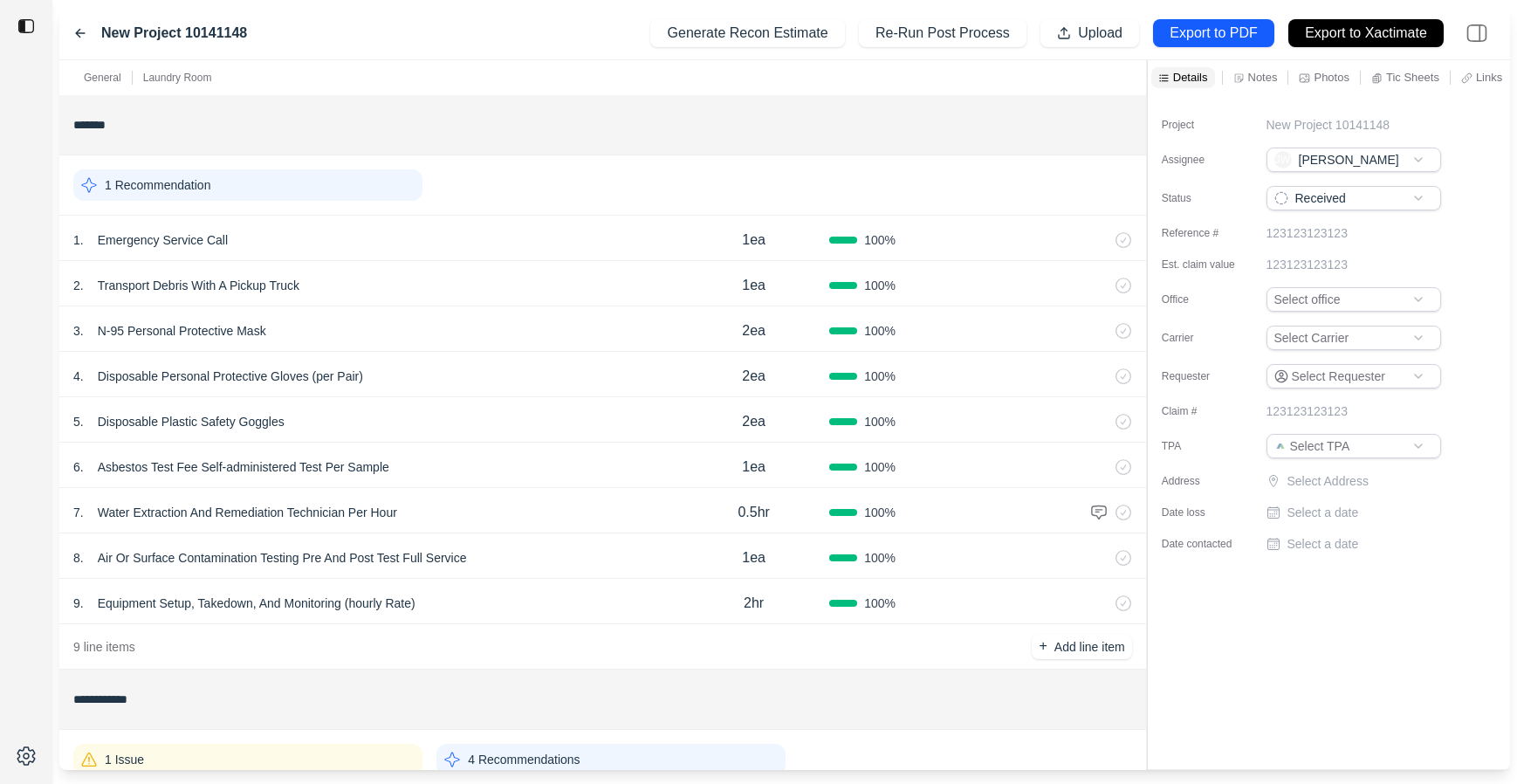
scroll to position [320, 0]
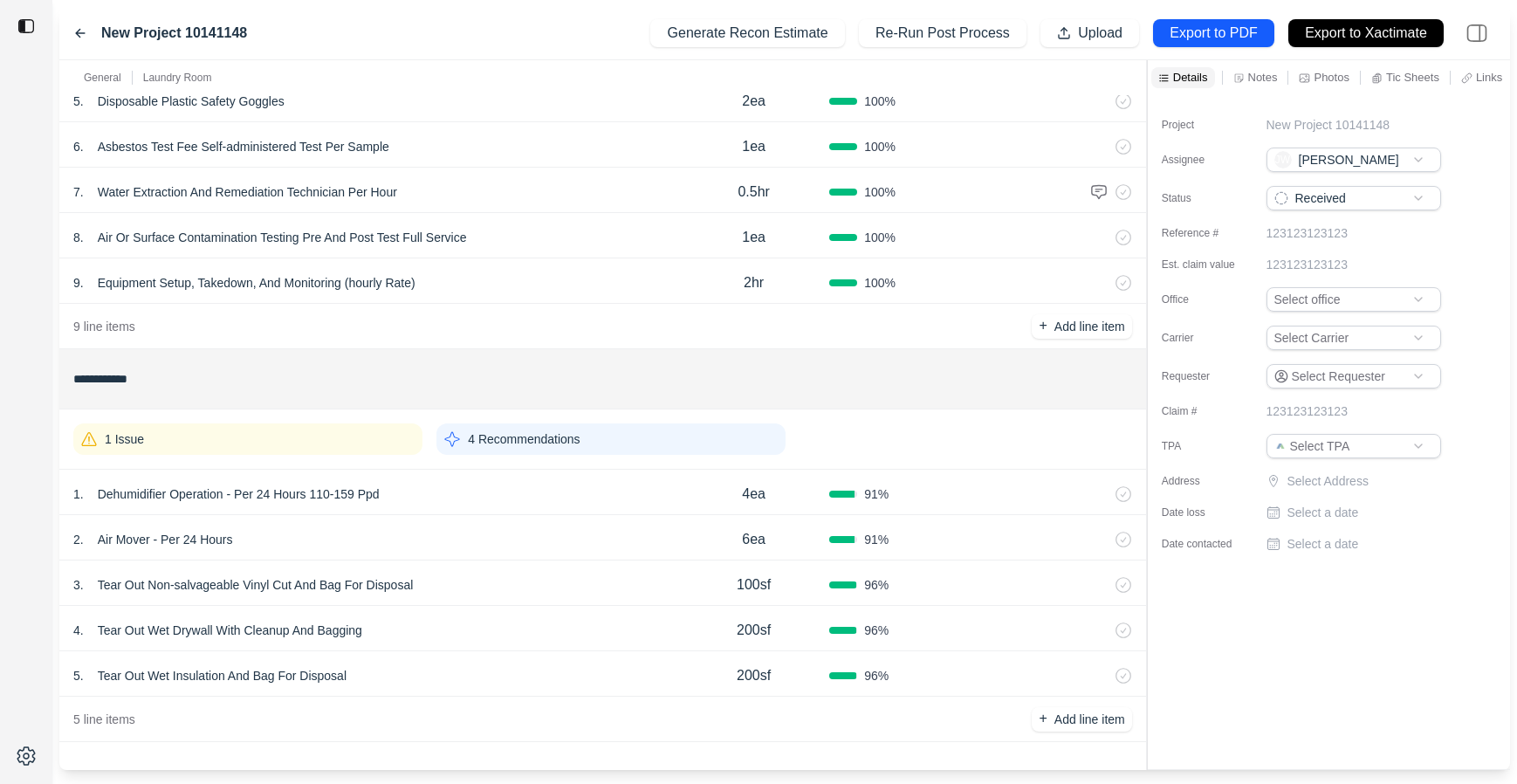
click at [514, 479] on div "1 . Dehumidifier Operation - Per 24 Hours 110-159 Ppd 4ea 91 %" at bounding box center [602, 492] width 1087 height 45
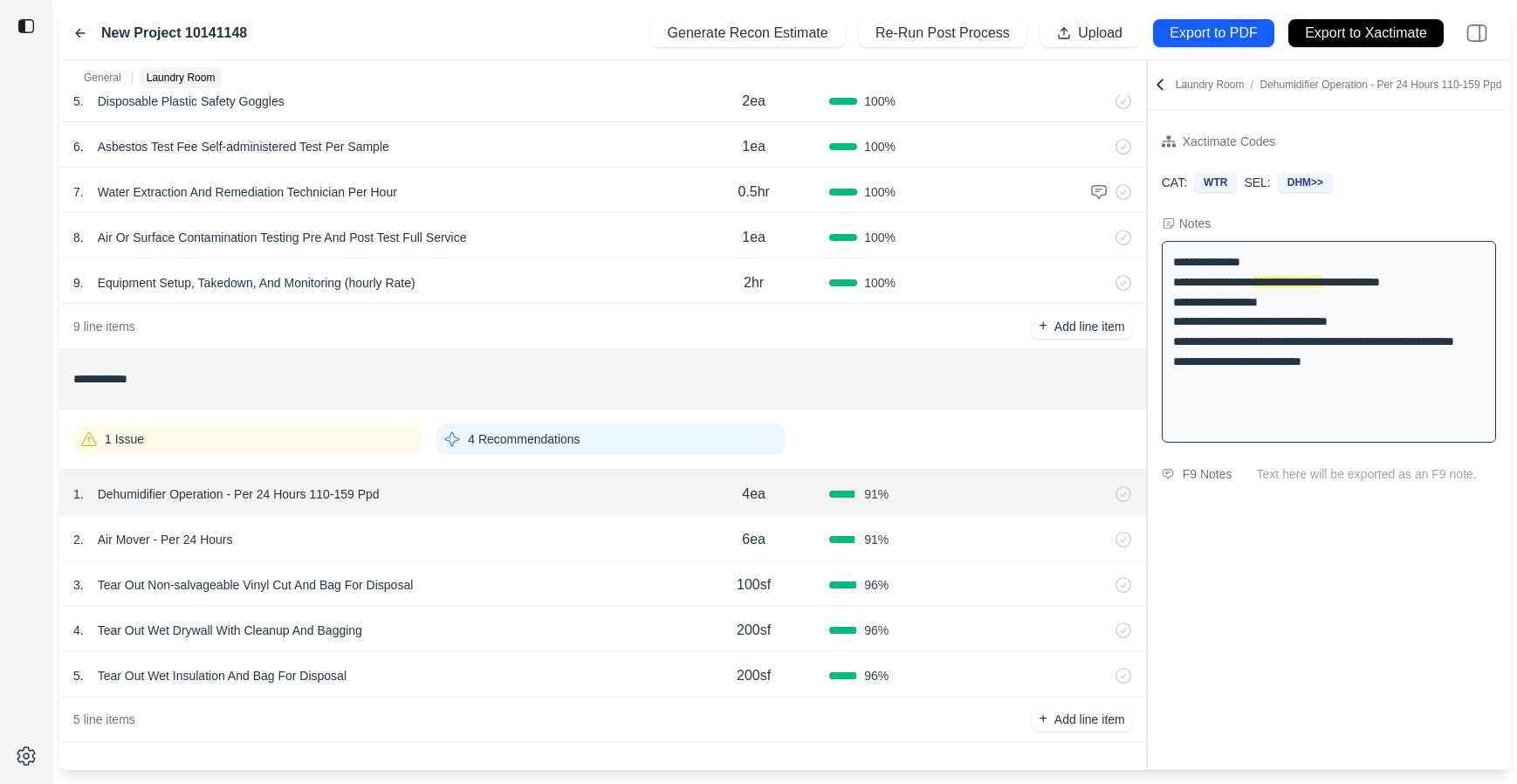
click at [764, 203] on div "**********" at bounding box center [785, 415] width 1451 height 710
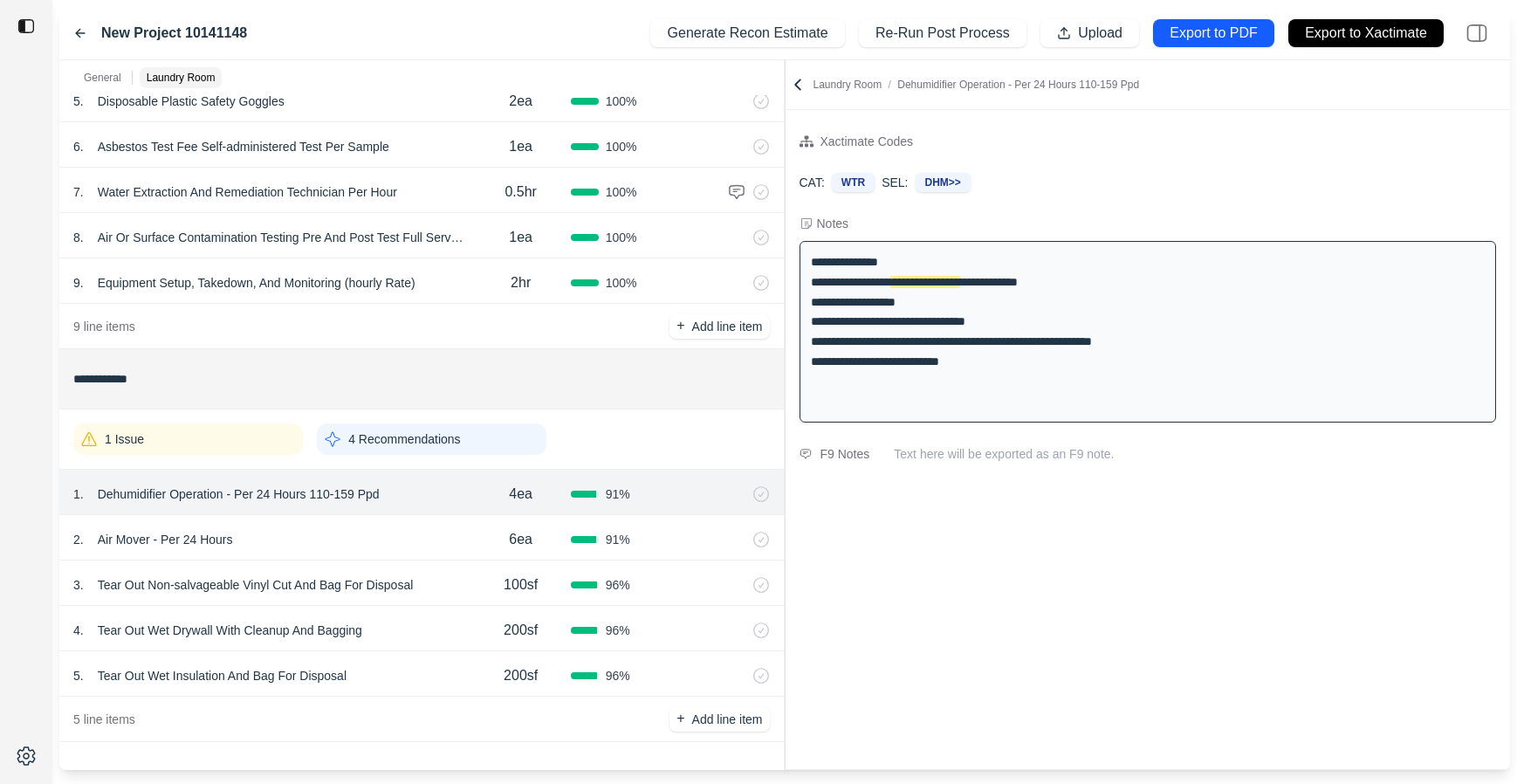
click at [793, 82] on icon at bounding box center [798, 85] width 17 height 17
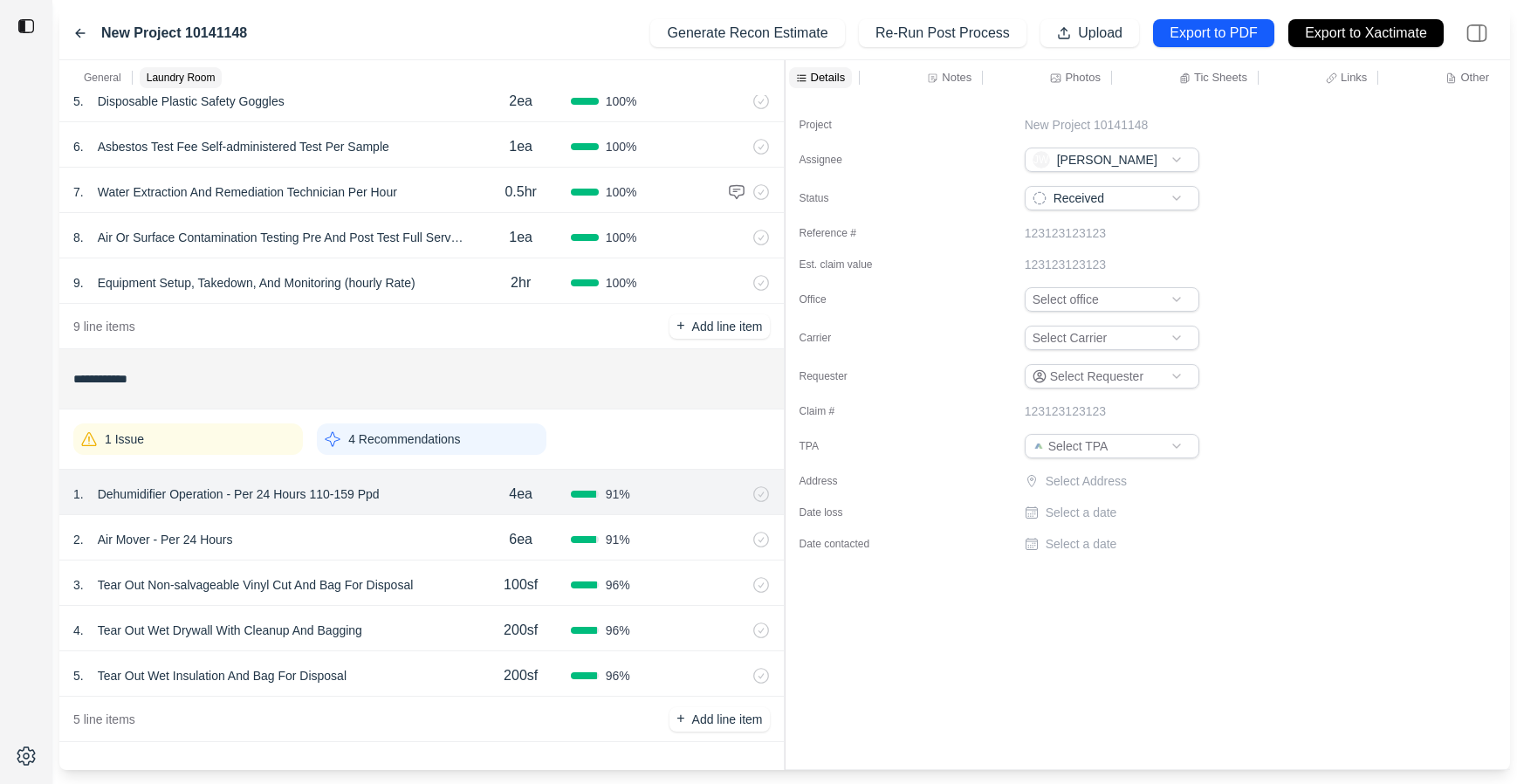
click at [923, 68] on div "Notes" at bounding box center [957, 78] width 66 height 21
click at [943, 78] on p "Notes" at bounding box center [957, 77] width 30 height 15
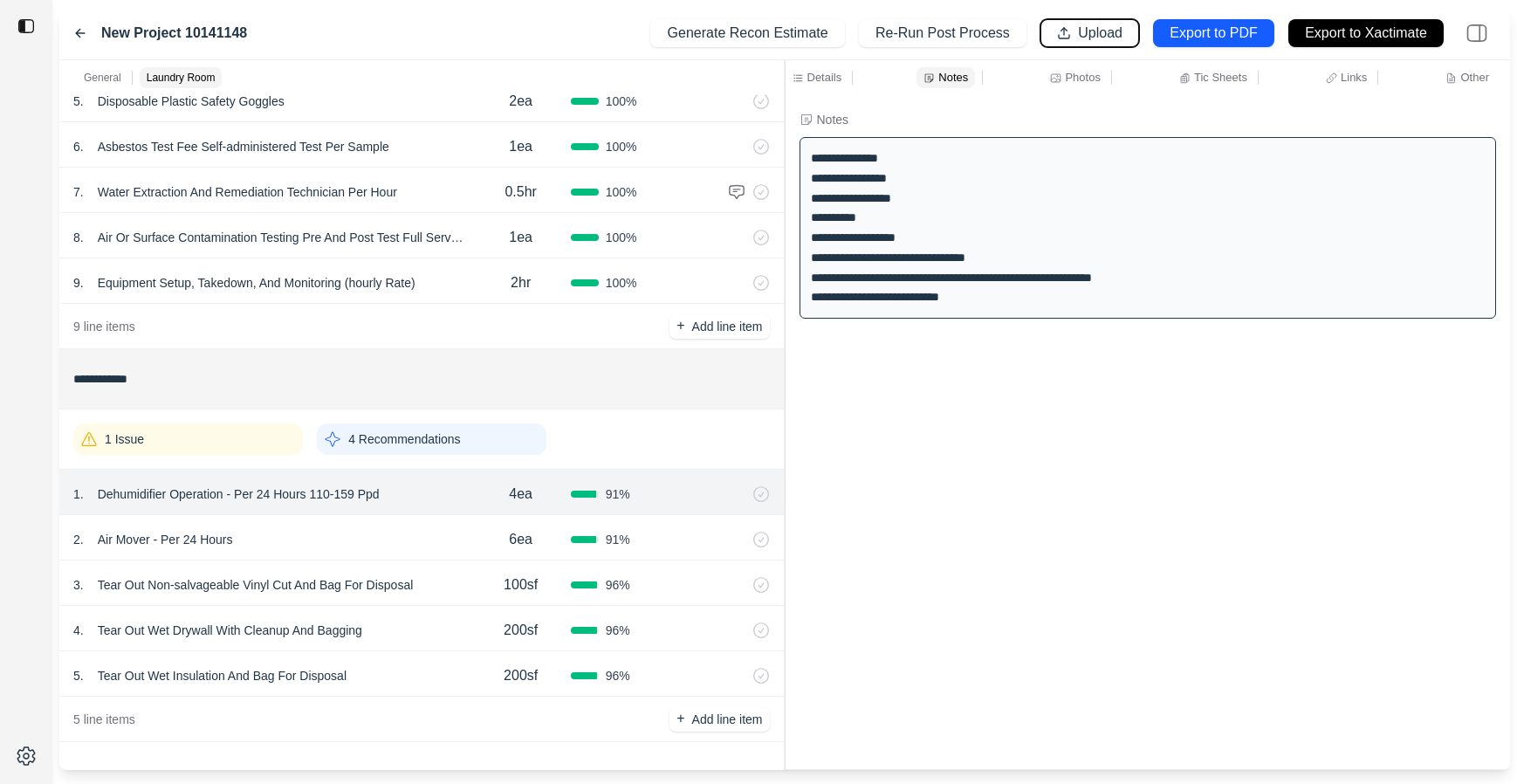
click at [1089, 38] on p "Upload" at bounding box center [1100, 33] width 45 height 20
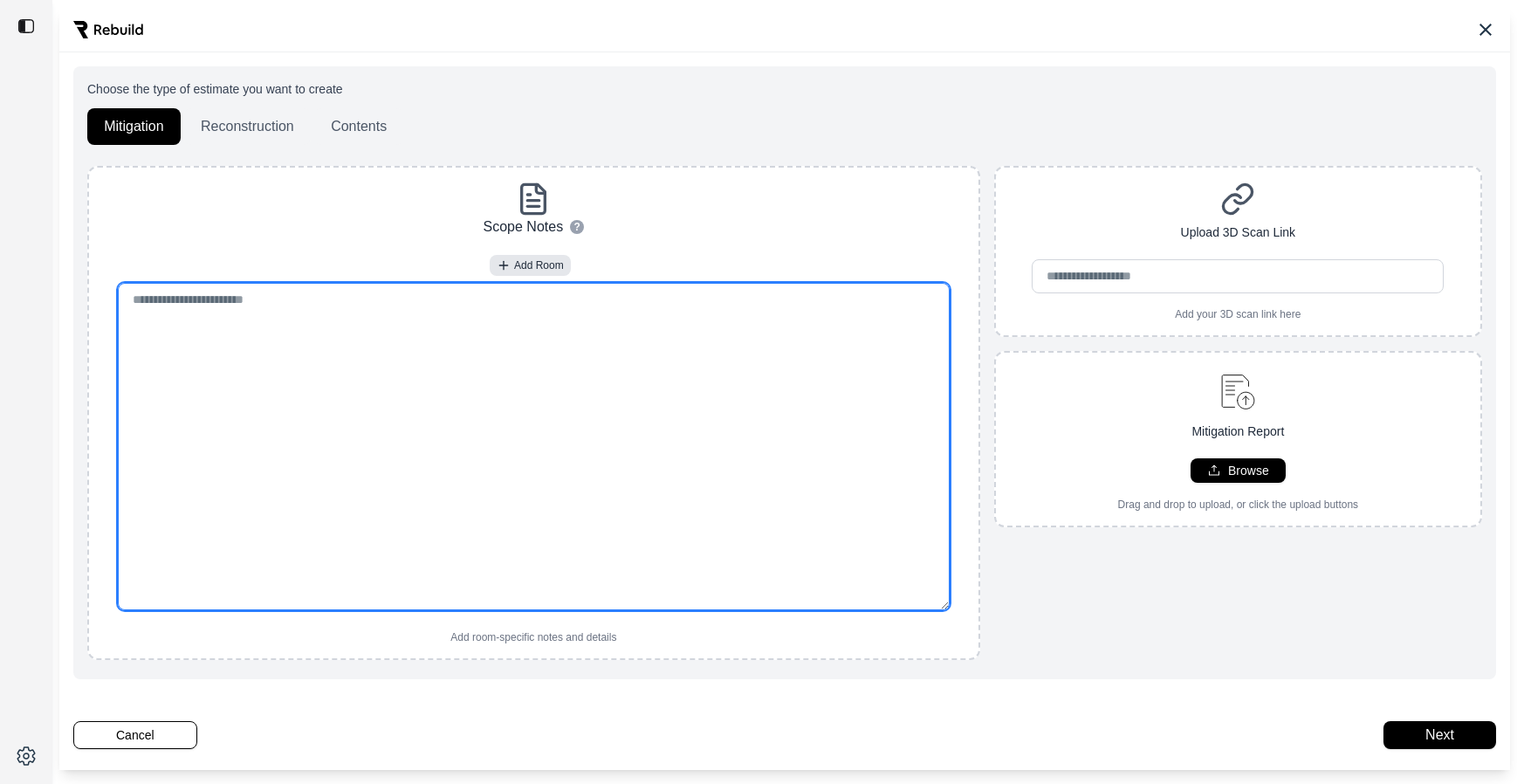
click at [481, 373] on textarea at bounding box center [534, 447] width 832 height 327
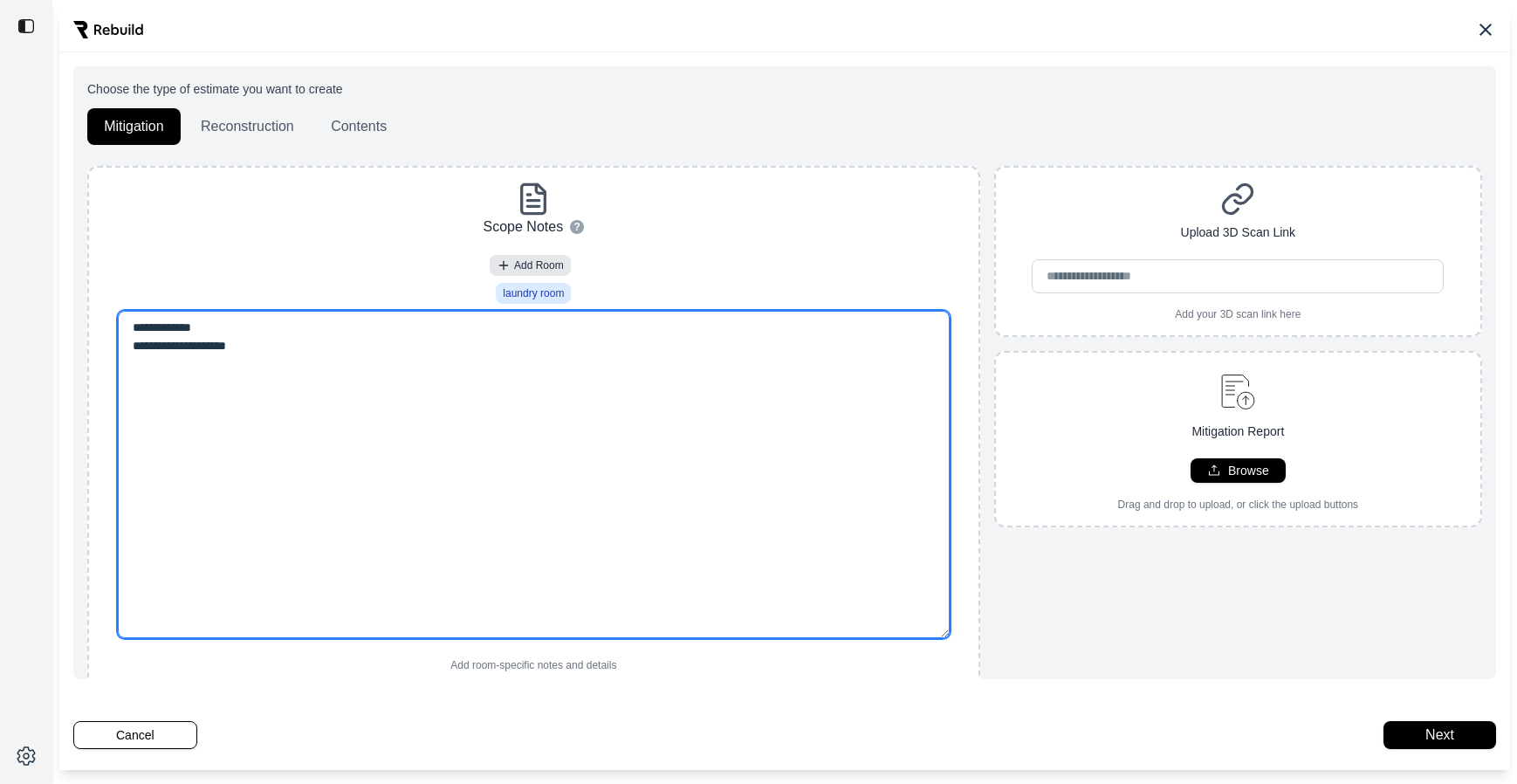
type textarea "**********"
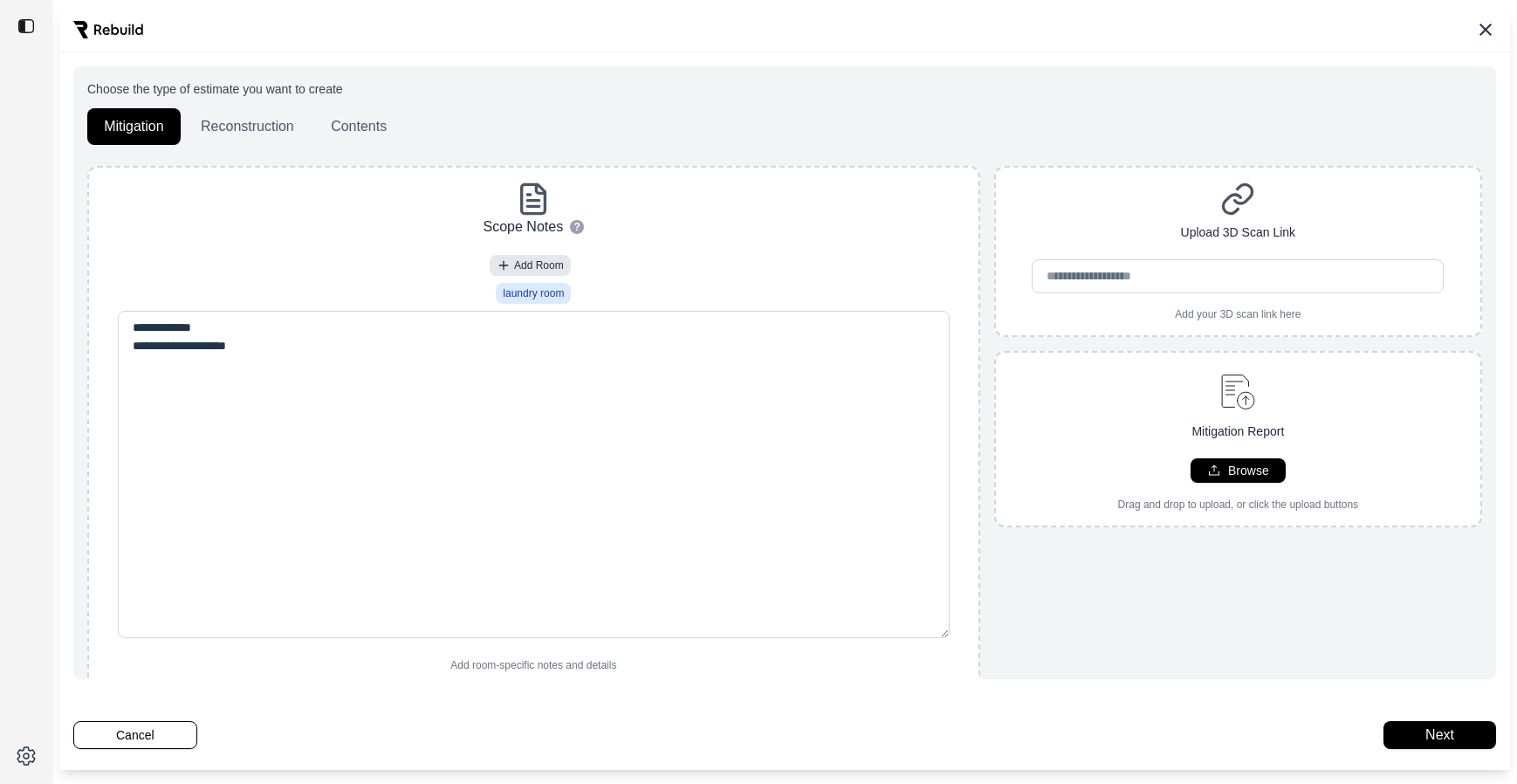
click at [525, 221] on p "Scope Notes" at bounding box center [524, 227] width 80 height 21
click at [135, 734] on button "Cancel" at bounding box center [136, 735] width 124 height 28
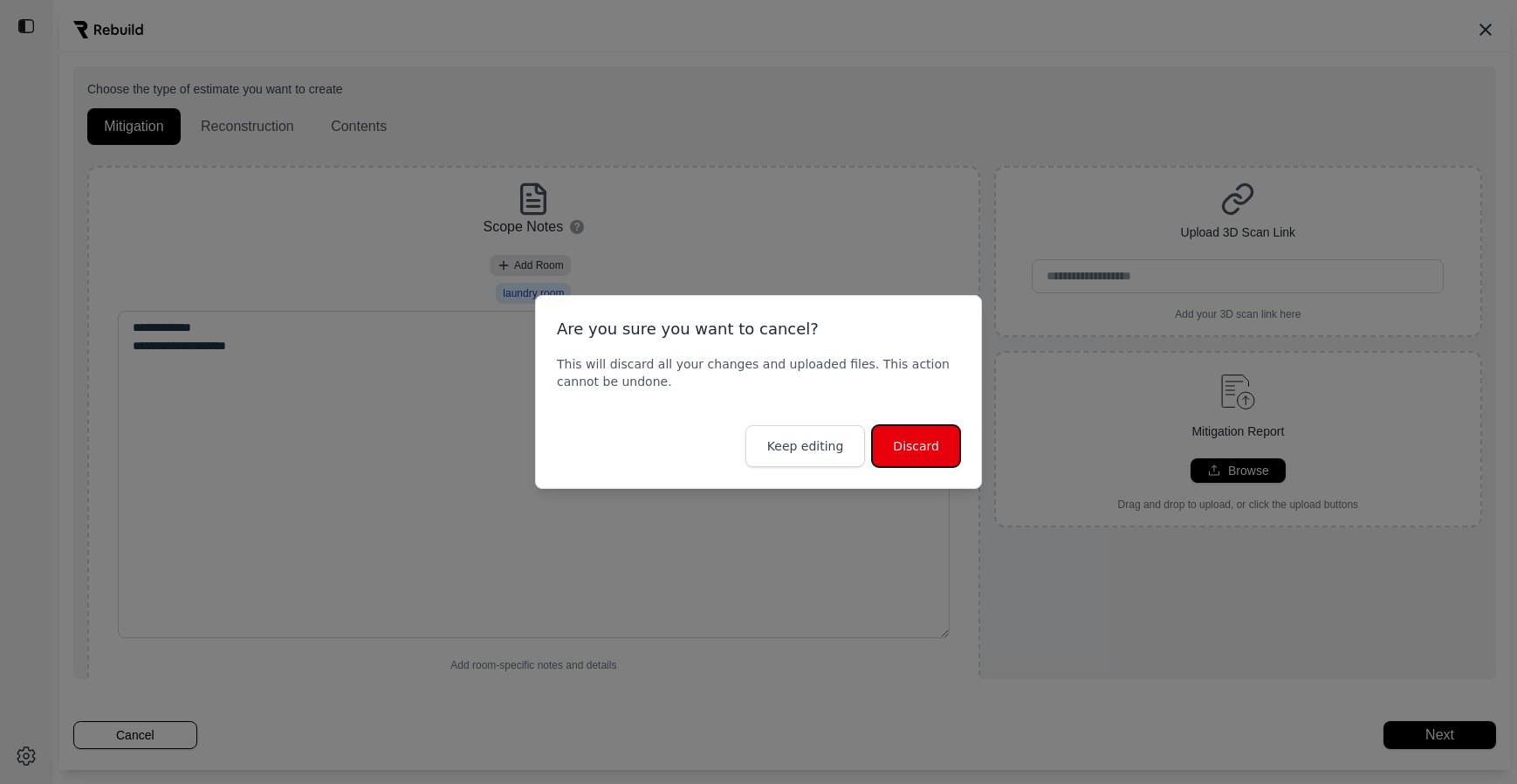
click at [907, 450] on button "Discard" at bounding box center [916, 446] width 88 height 42
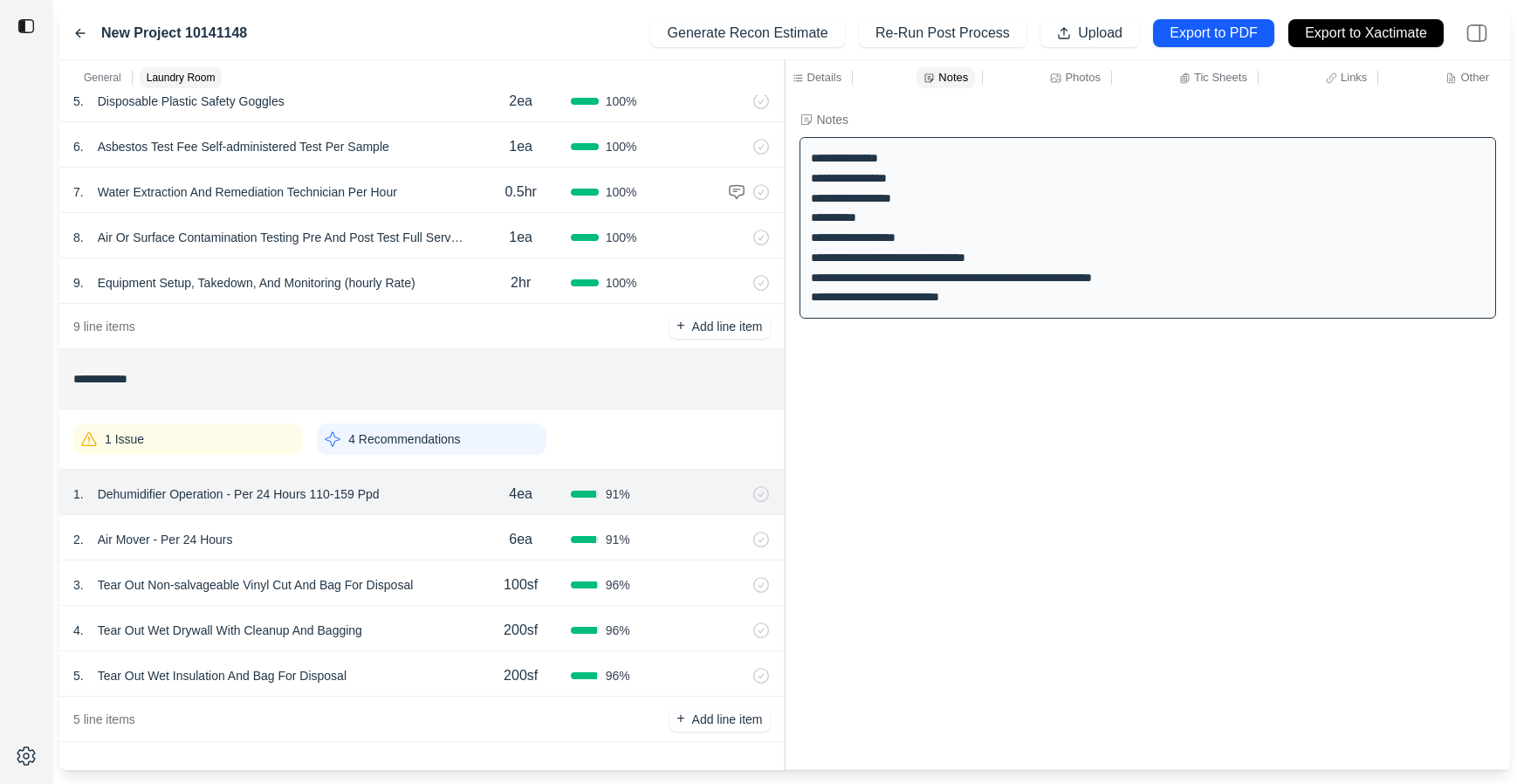
click at [1117, 573] on div "**********" at bounding box center [1149, 432] width 726 height 674
